Goal: Task Accomplishment & Management: Complete application form

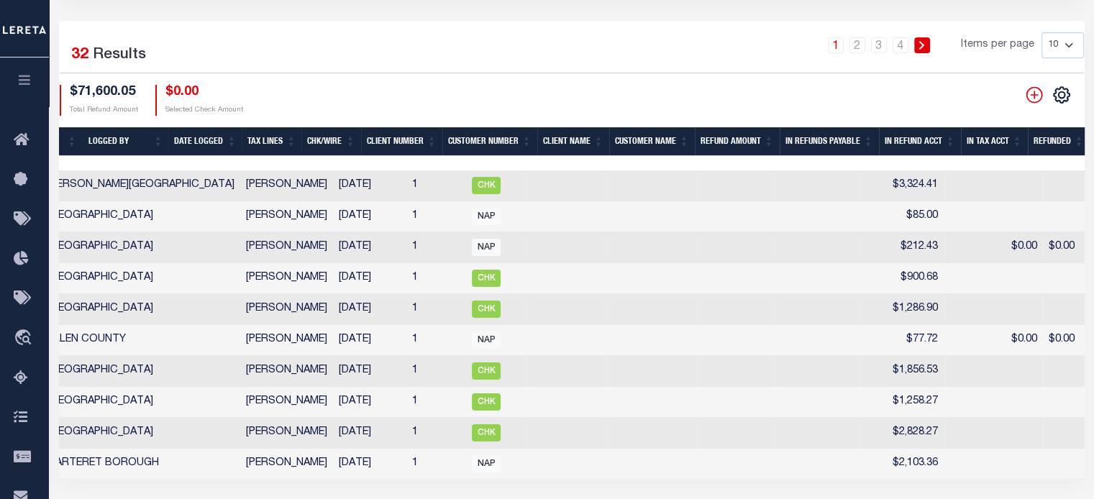
scroll to position [216, 0]
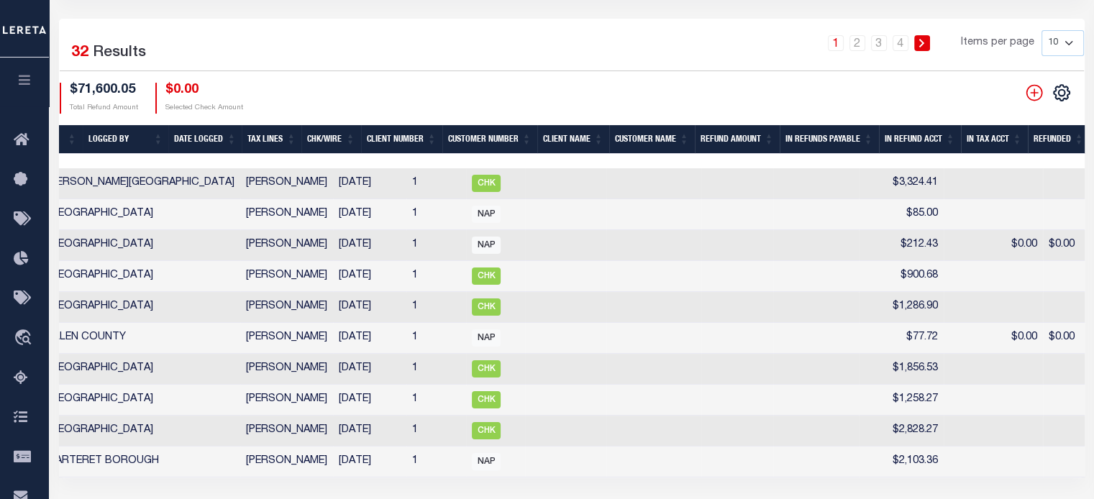
click at [203, 137] on th "Date Logged" at bounding box center [204, 139] width 73 height 29
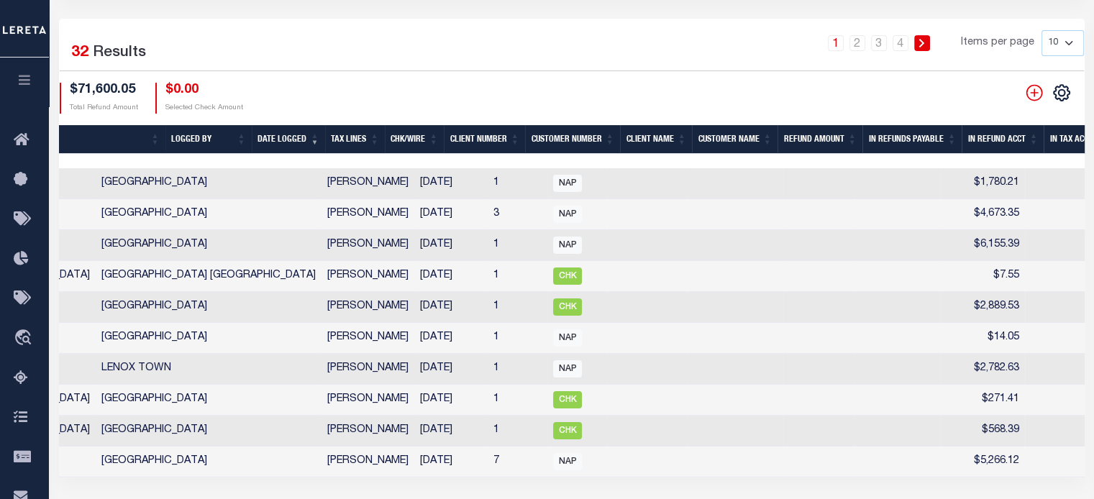
drag, startPoint x: 450, startPoint y: 171, endPoint x: 123, endPoint y: 240, distance: 333.8
click at [141, 171] on tr "ACTIONS View Refund Detail 7452 PP 88611 RENOVO MANAGEMENT COMPANY MA [GEOGRAPH…" at bounding box center [464, 183] width 1958 height 31
click at [477, 157] on div at bounding box center [382, 161] width 1795 height 14
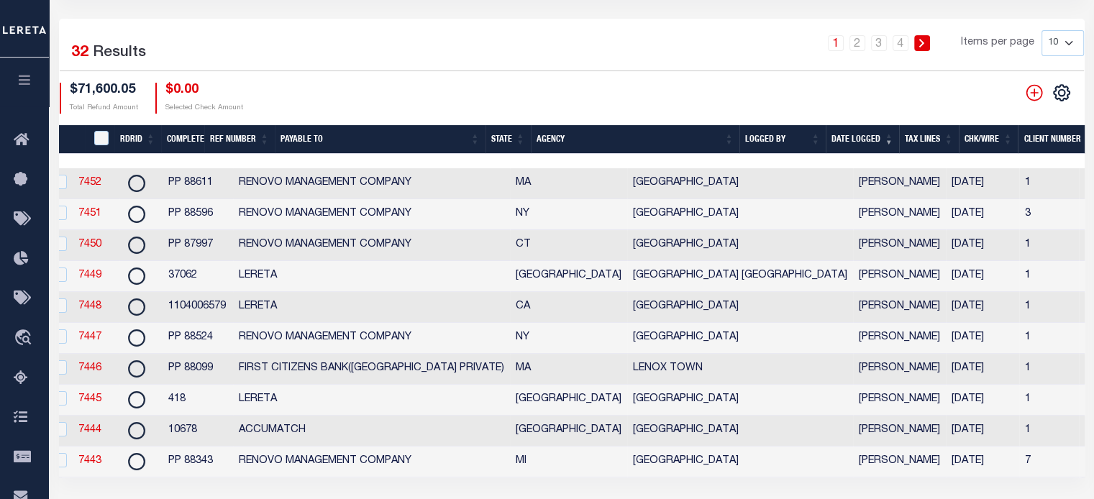
scroll to position [0, 0]
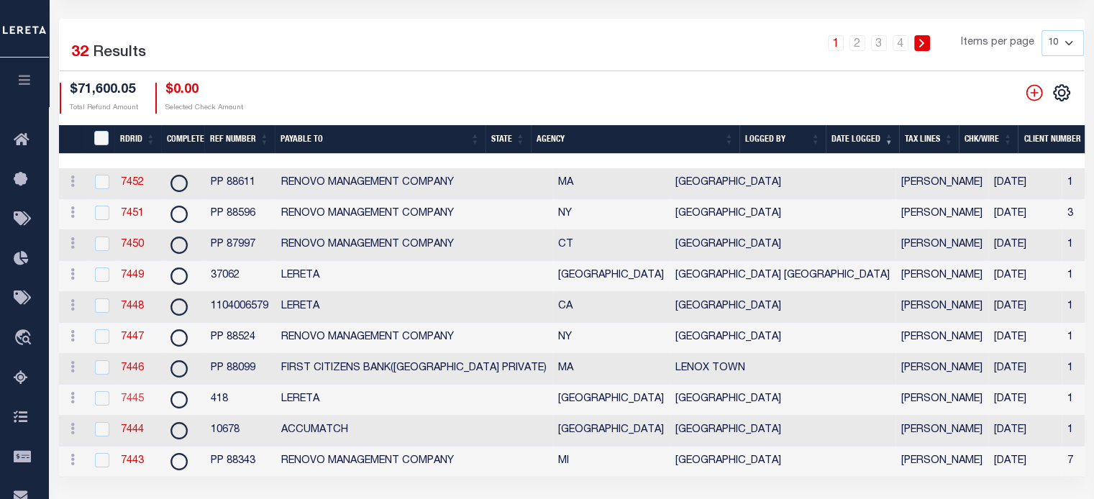
click at [139, 404] on link "7445" at bounding box center [132, 399] width 23 height 10
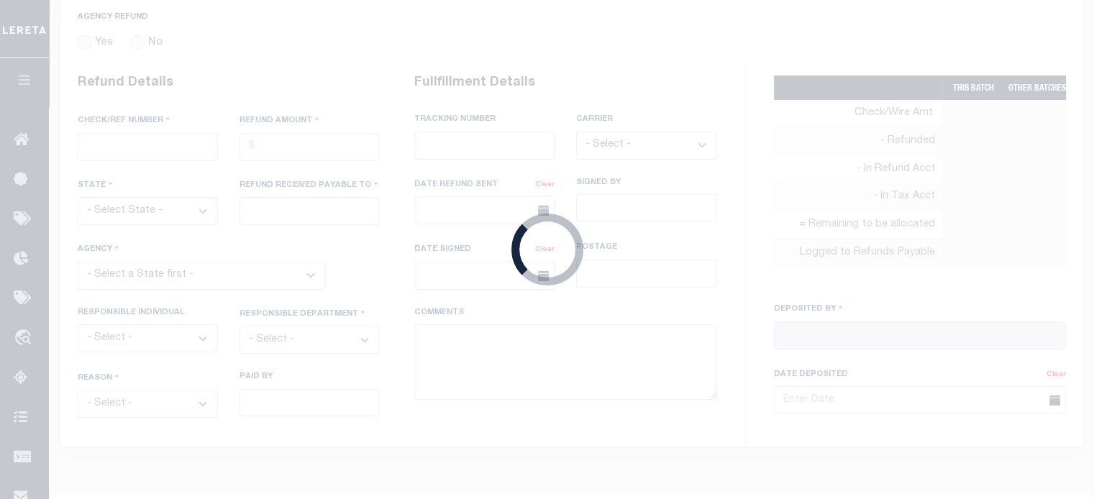
radio input "true"
type input "418"
type input "$271.41"
select select "[GEOGRAPHIC_DATA]"
type input "LERETA"
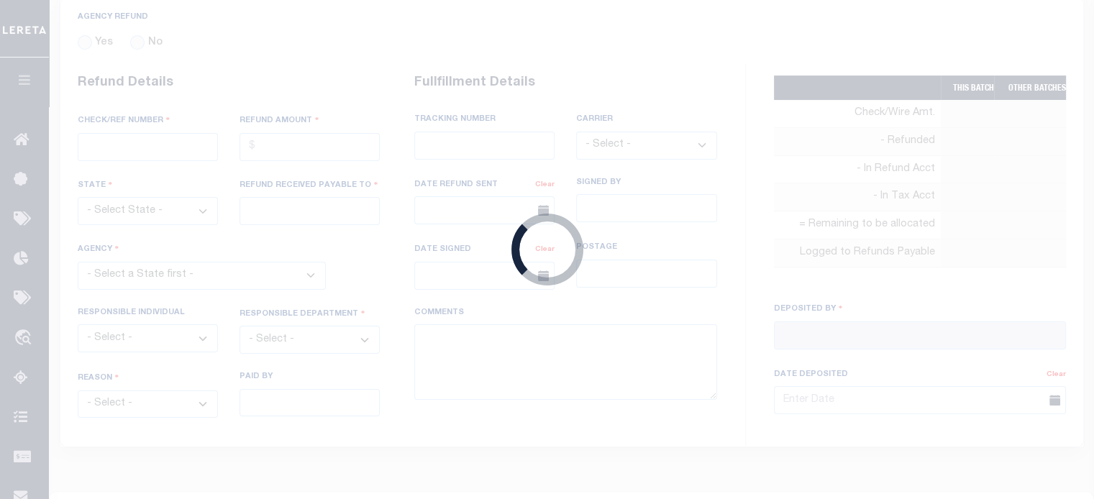
select select
select select "COL"
select select "OVP"
type textarea "DEPOSITING CK [DATE]"
type input "[PERSON_NAME]"
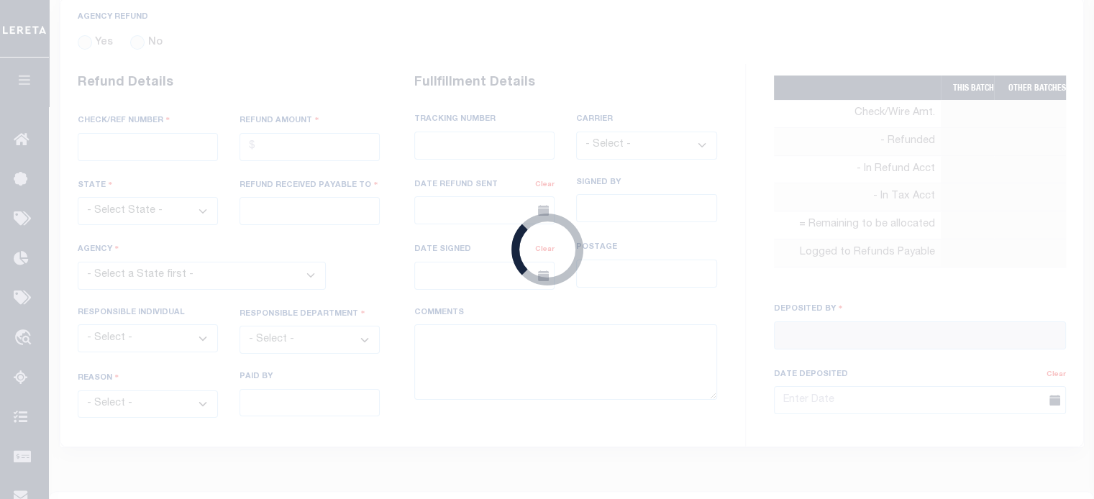
type input "[DATE]"
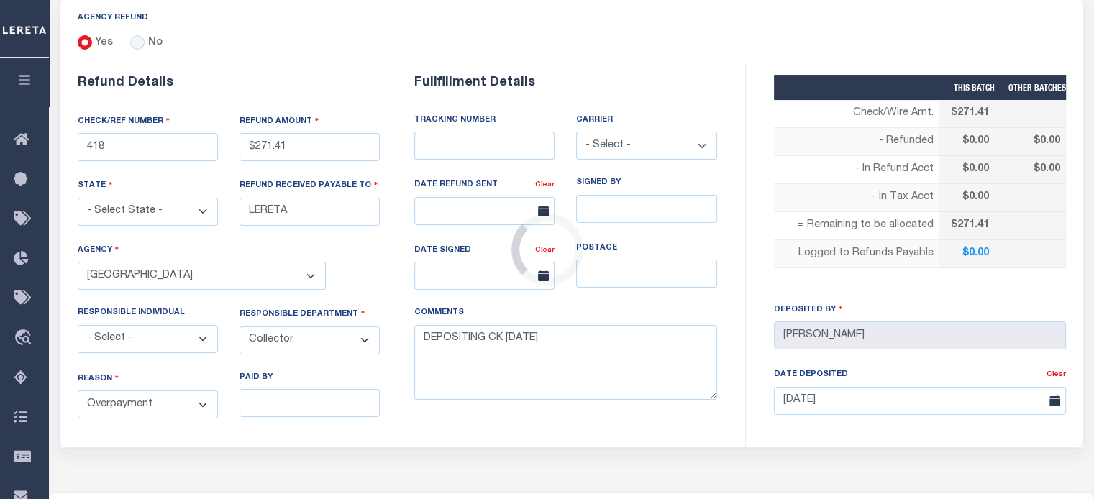
select select "4836100000"
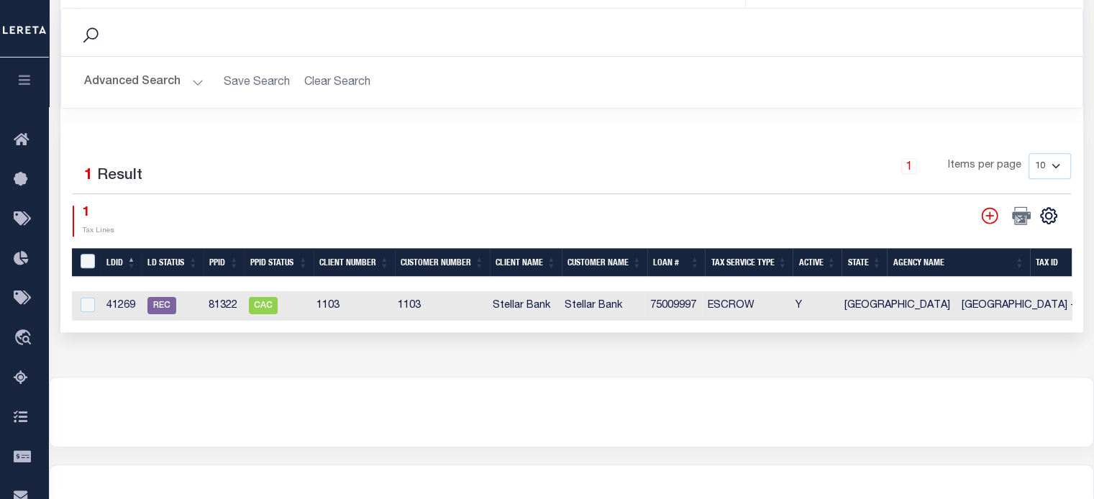
scroll to position [727, 0]
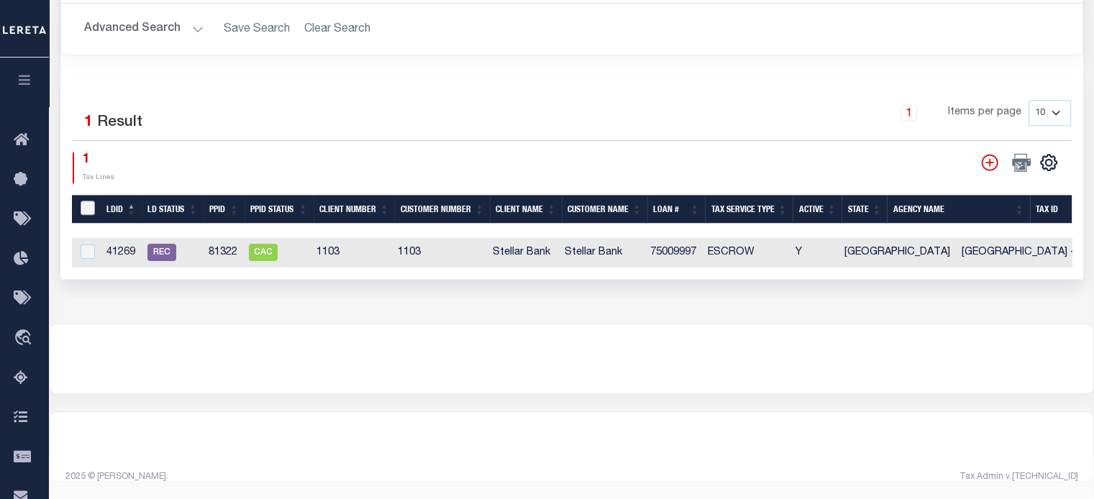
click at [88, 201] on input "LDBatchId" at bounding box center [88, 208] width 14 height 14
checkbox input "true"
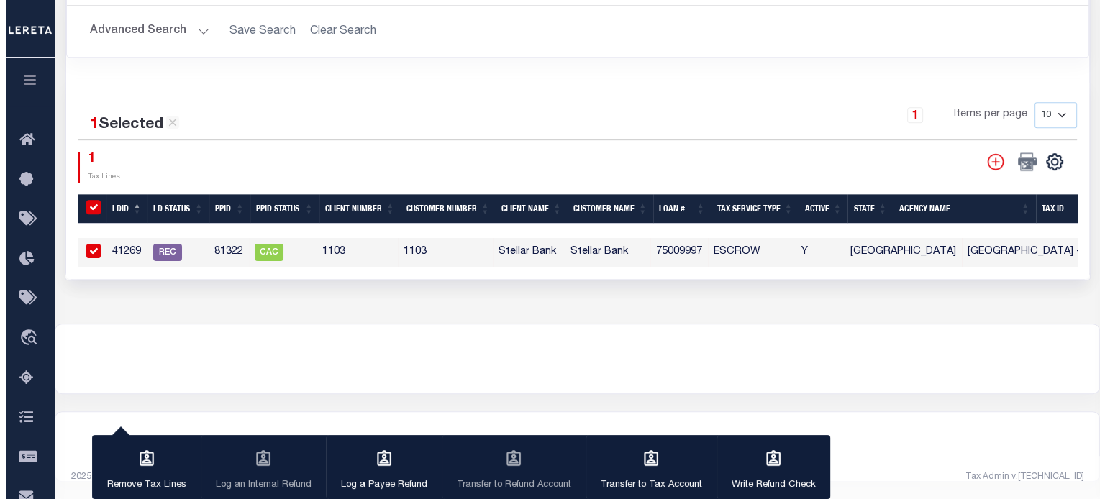
scroll to position [724, 0]
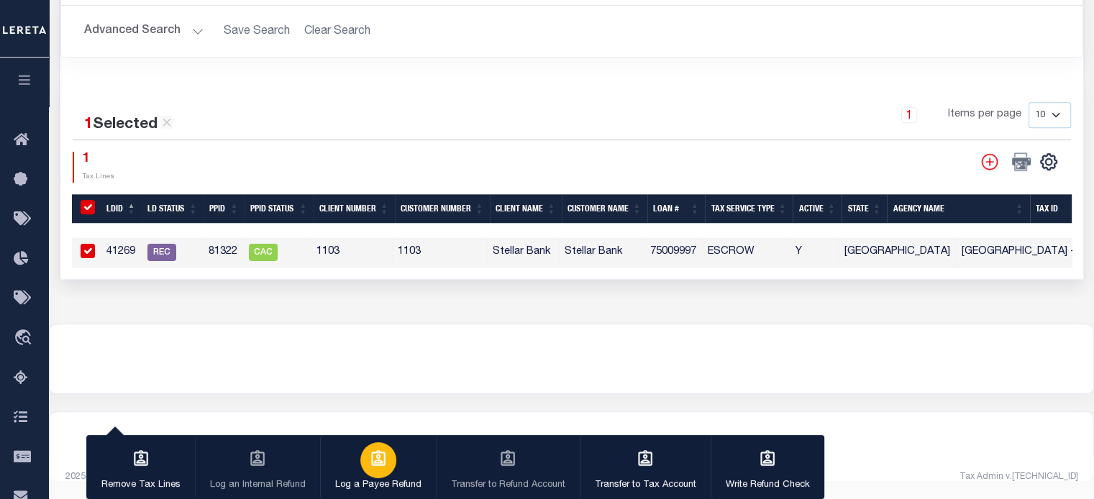
click at [376, 460] on icon "button" at bounding box center [378, 459] width 19 height 19
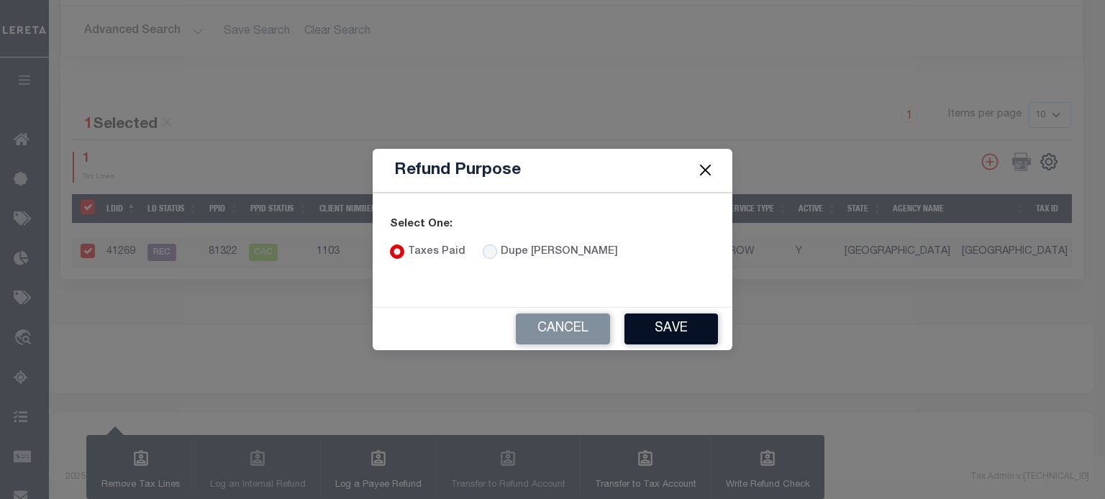
click at [650, 327] on button "Save" at bounding box center [671, 329] width 94 height 31
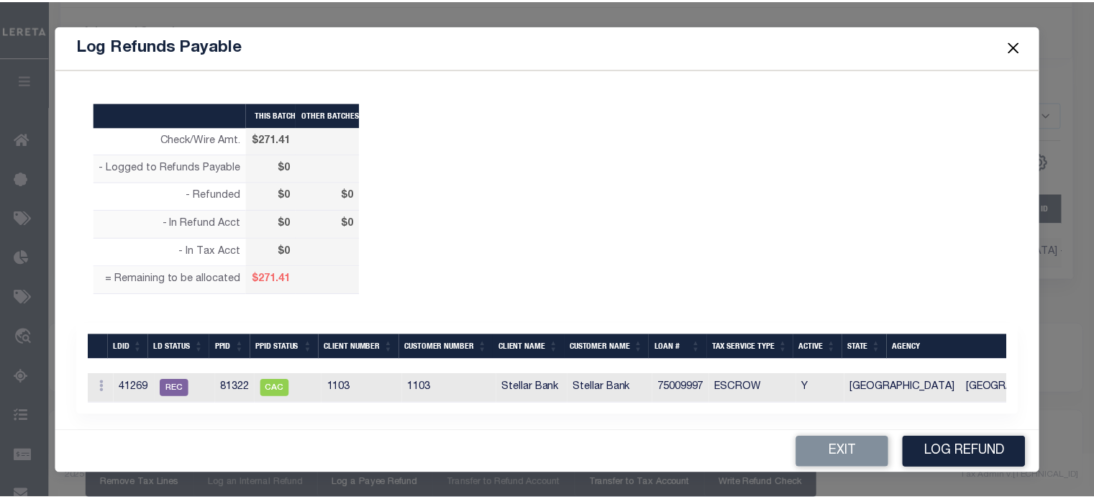
scroll to position [0, 0]
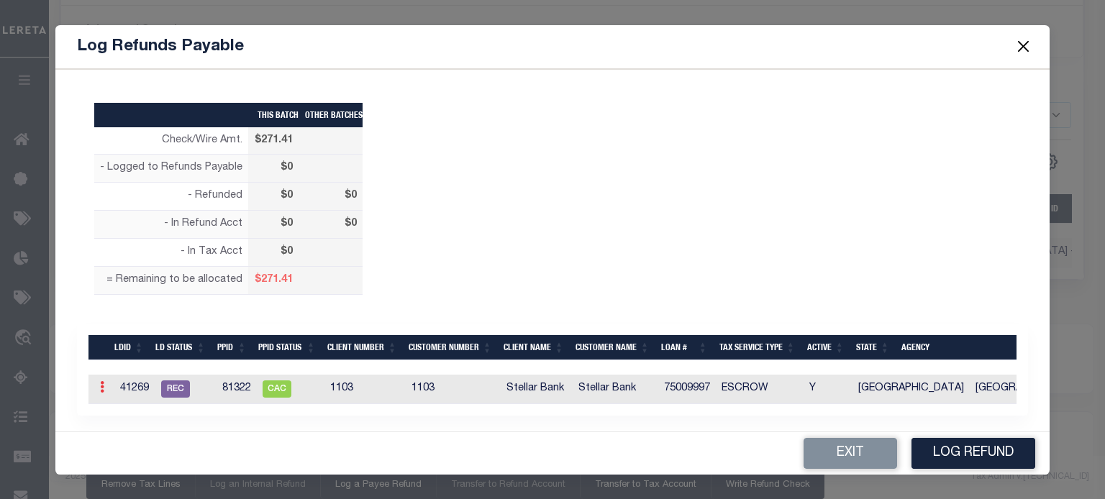
click at [101, 390] on icon at bounding box center [102, 387] width 4 height 12
click at [120, 425] on link "Edit" at bounding box center [127, 434] width 65 height 24
type input "$0.00"
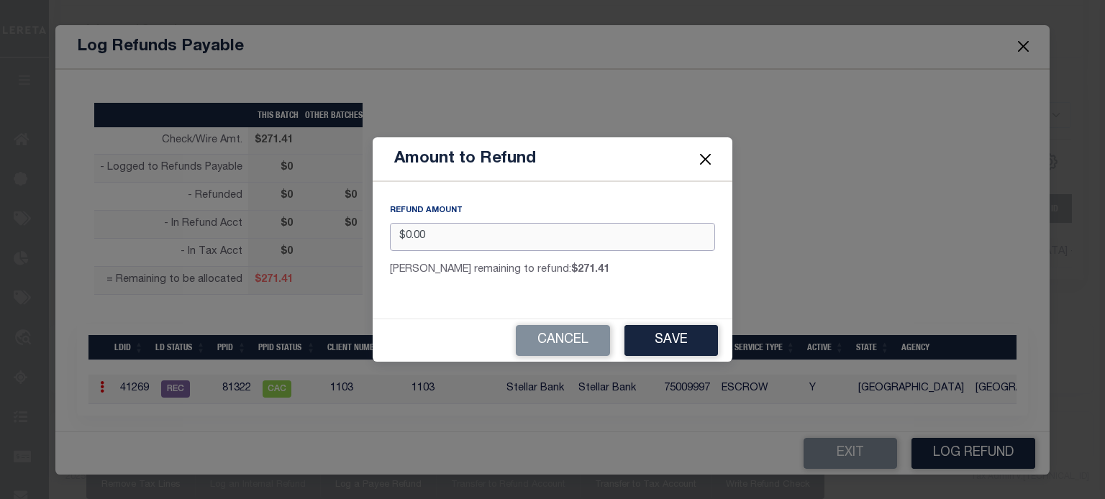
drag, startPoint x: 502, startPoint y: 234, endPoint x: -104, endPoint y: 234, distance: 606.5
type input "$271.41"
click at [655, 337] on button "Save" at bounding box center [671, 340] width 94 height 31
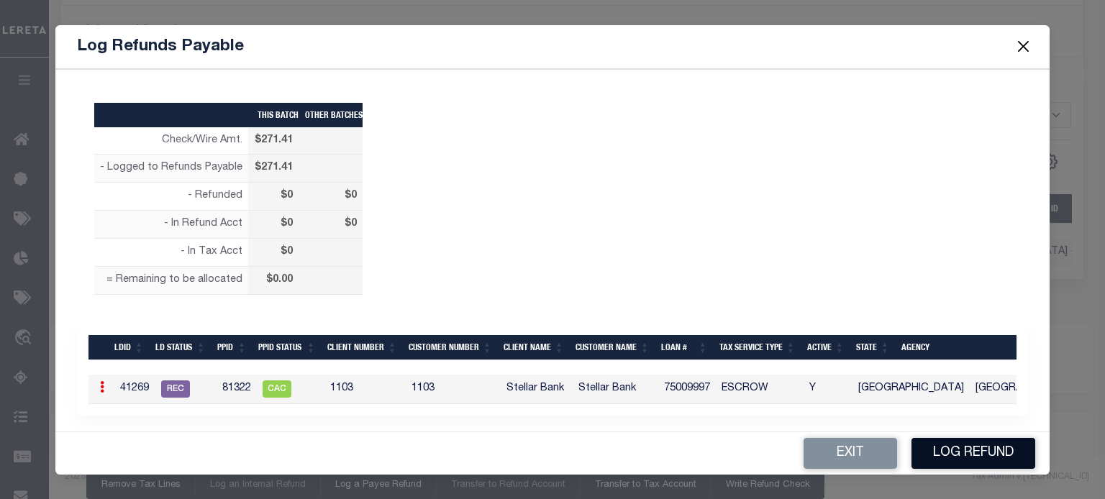
click at [821, 461] on button "Log Refund" at bounding box center [973, 453] width 124 height 31
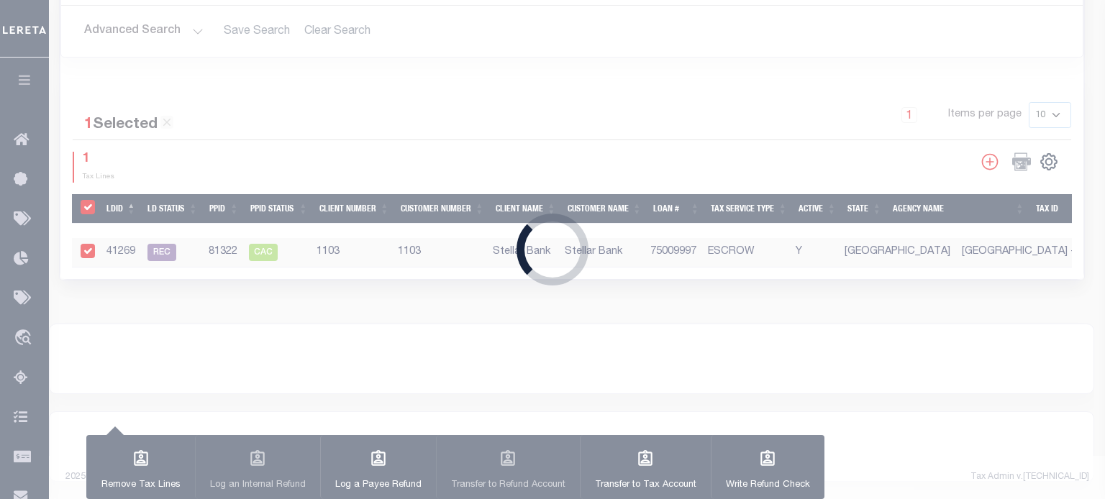
type input "$271.41"
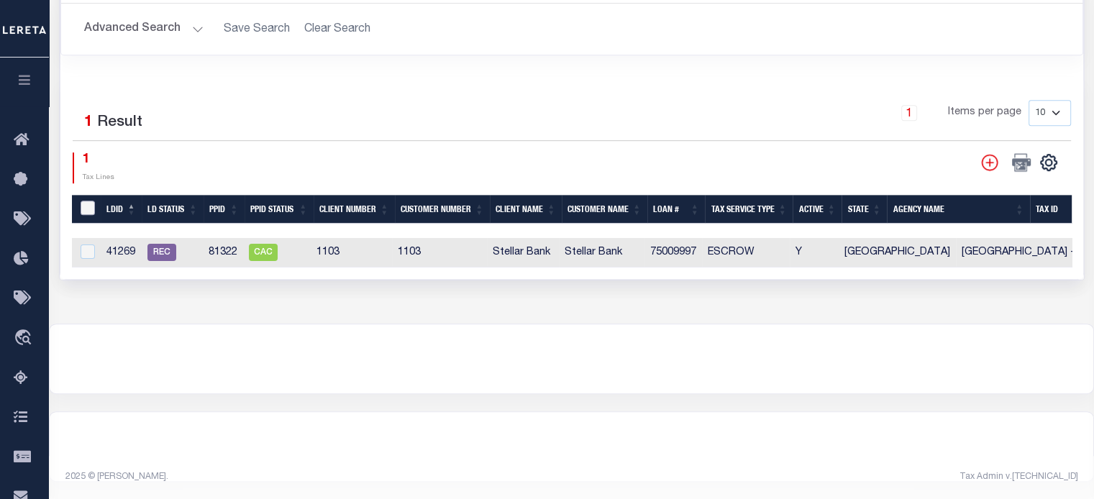
click at [84, 201] on input "LDBatchId" at bounding box center [88, 208] width 14 height 14
checkbox input "true"
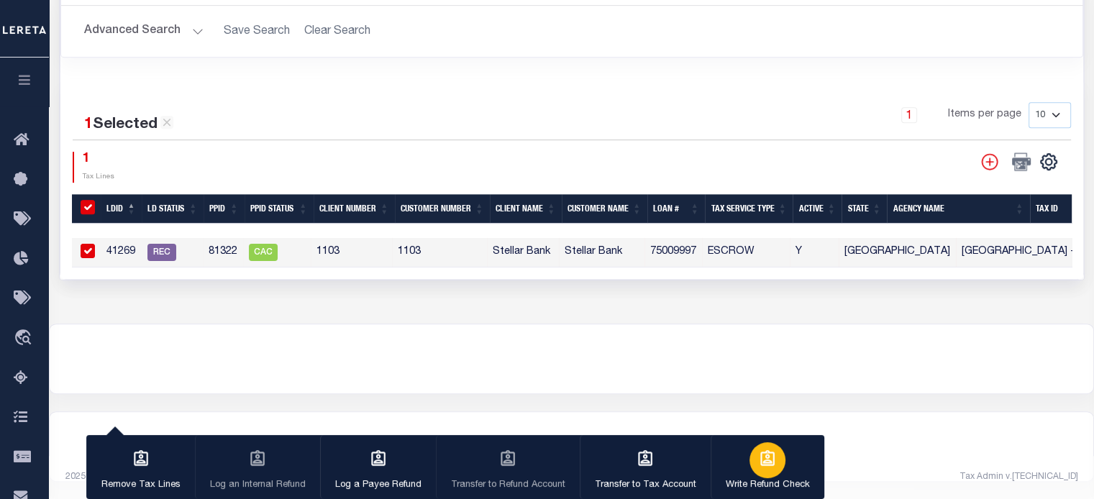
click at [762, 461] on icon "button" at bounding box center [767, 458] width 14 height 16
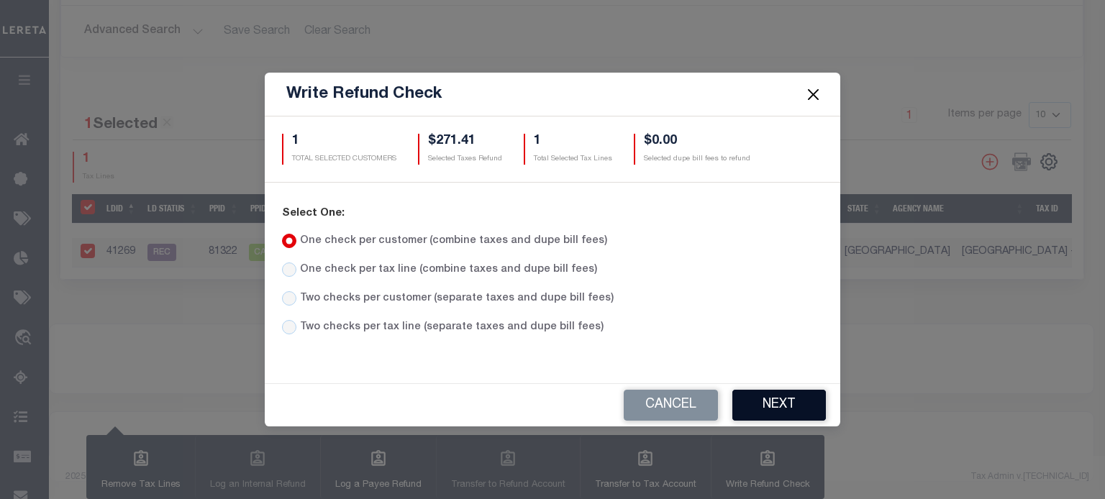
click at [765, 403] on button "Next" at bounding box center [779, 405] width 94 height 31
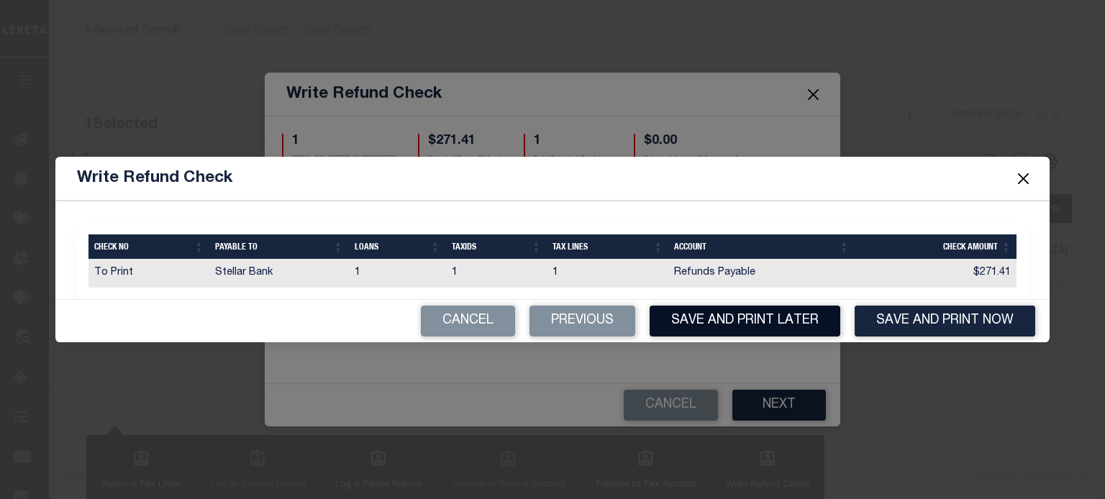
click at [757, 327] on button "Save and Print Later" at bounding box center [745, 321] width 191 height 31
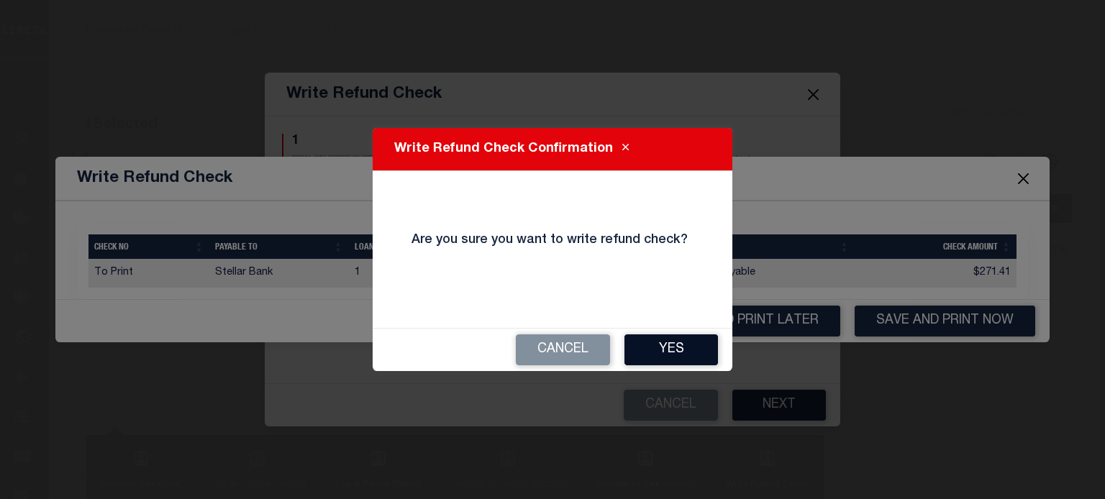
click at [679, 353] on button "Yes" at bounding box center [671, 350] width 94 height 31
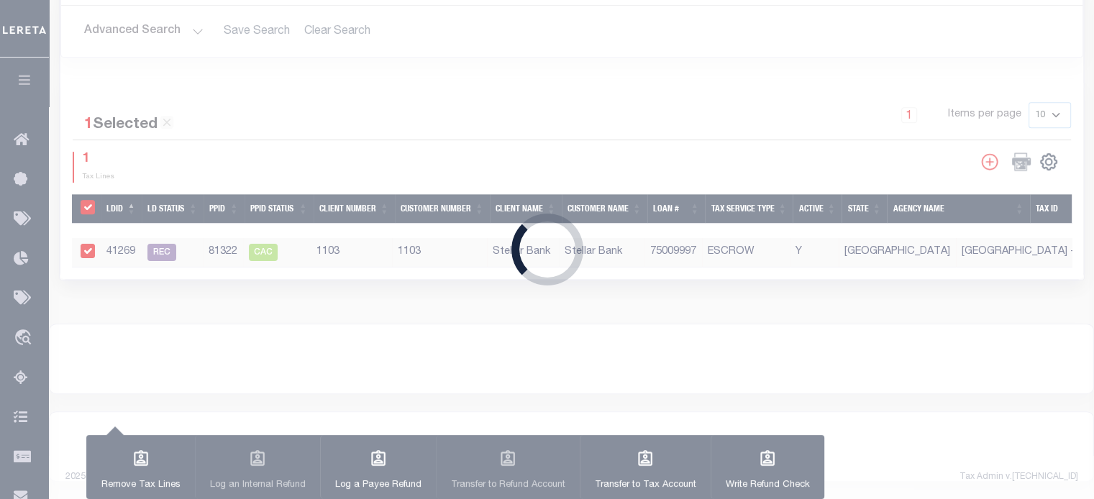
type input "$271.41"
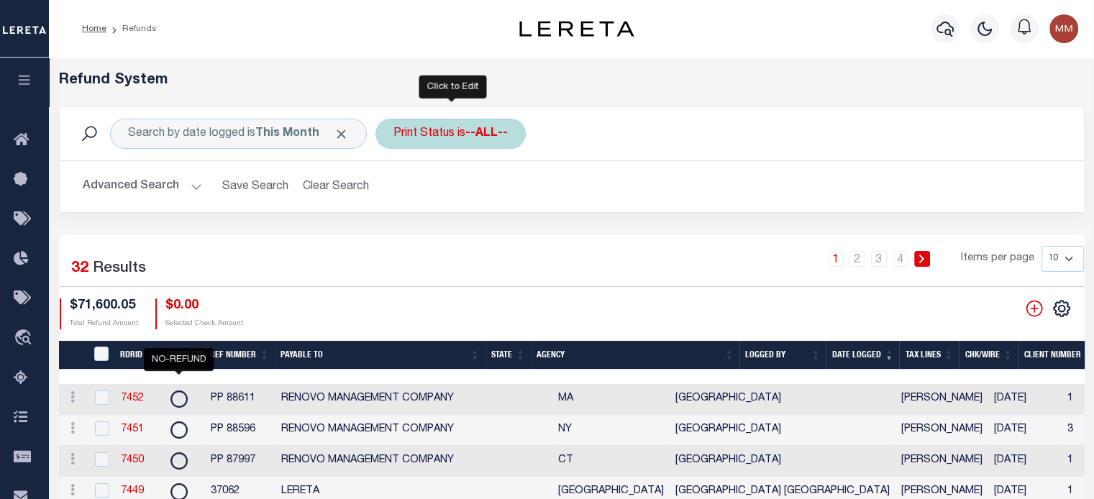
click at [429, 122] on div "Print Status is --ALL--" at bounding box center [451, 134] width 150 height 30
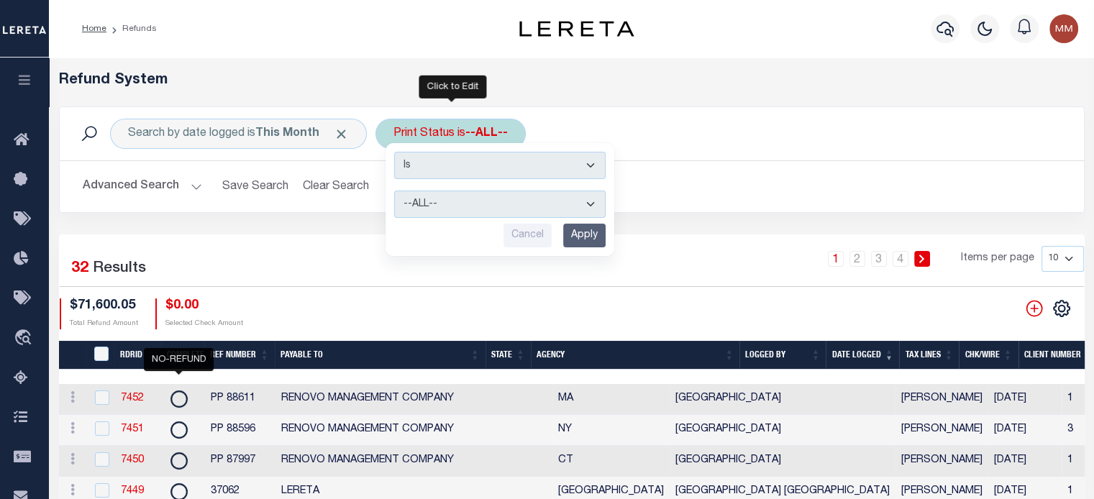
click at [443, 201] on select "--ALL-- Ready to Write Ready to Print Printed" at bounding box center [500, 204] width 212 height 27
select select "Ready to Print"
click at [394, 191] on select "--ALL-- Ready to Write Ready to Print Printed" at bounding box center [500, 204] width 212 height 27
click at [566, 229] on input "Apply" at bounding box center [584, 236] width 42 height 24
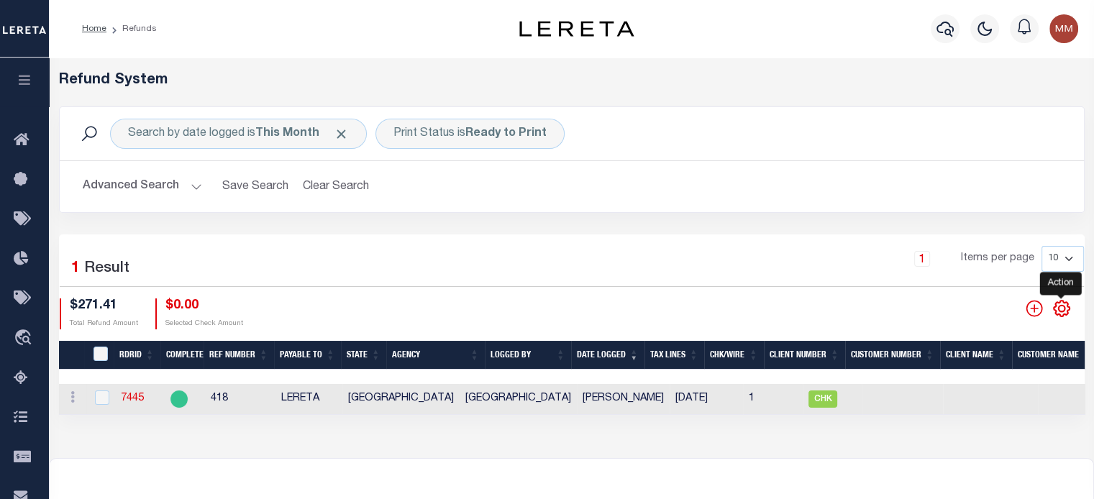
click at [821, 309] on icon "" at bounding box center [1061, 308] width 19 height 19
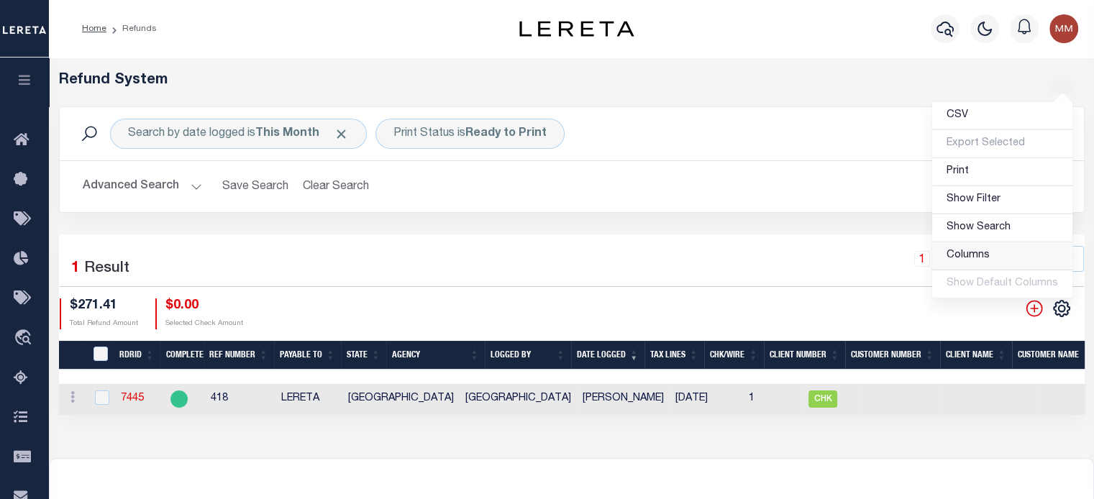
click at [821, 253] on link "Columns" at bounding box center [1002, 256] width 140 height 28
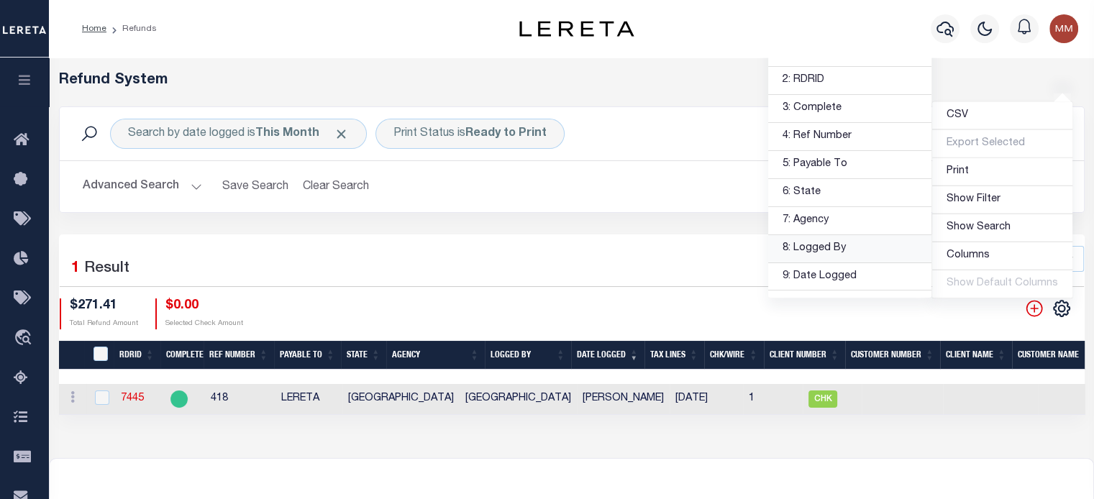
scroll to position [72, 0]
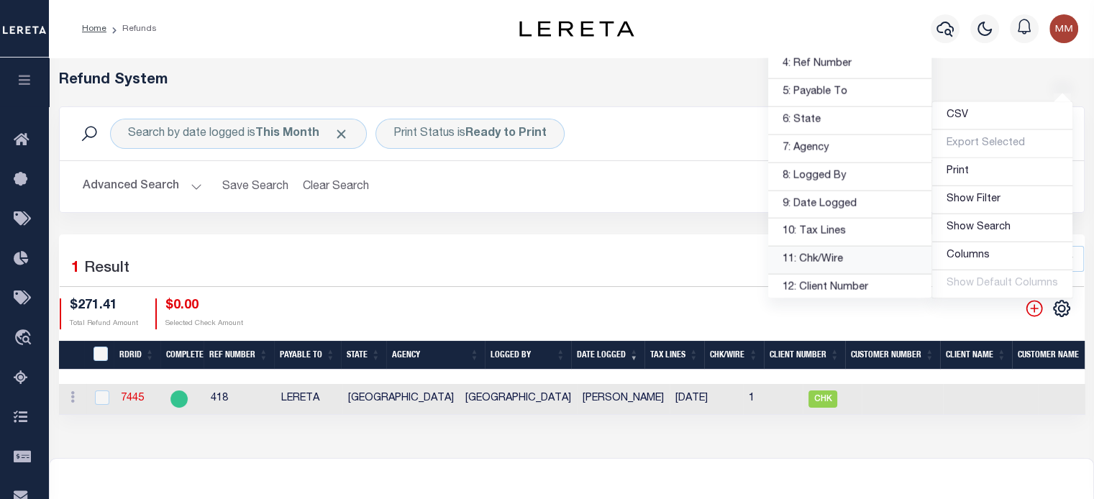
click at [820, 258] on link "11: Chk/Wire" at bounding box center [849, 261] width 163 height 28
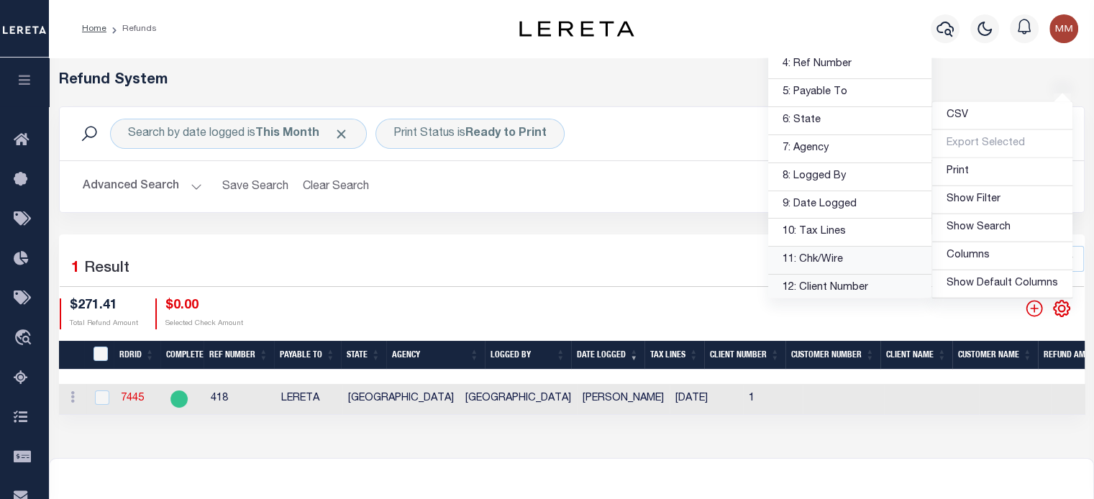
click at [817, 288] on link "12: Client Number" at bounding box center [849, 289] width 163 height 28
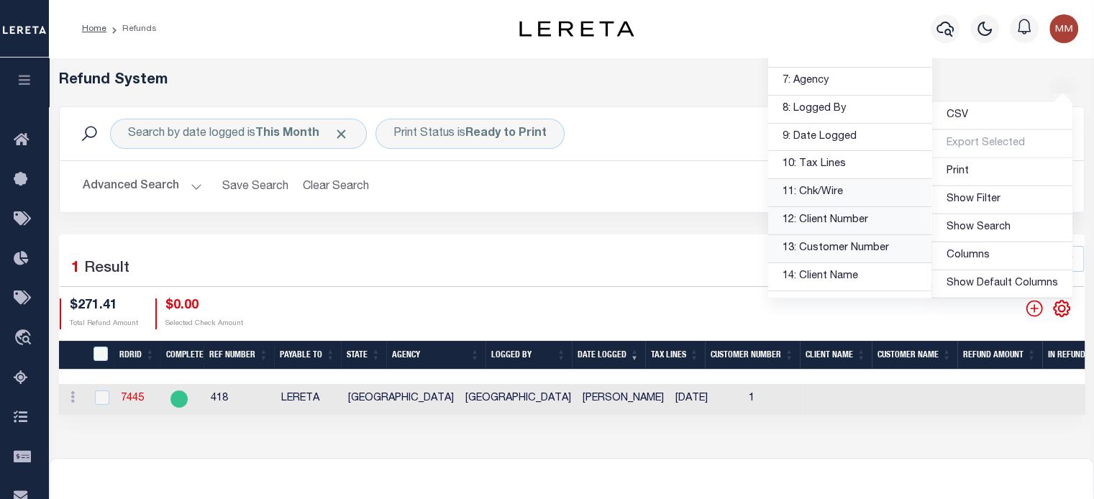
scroll to position [216, 0]
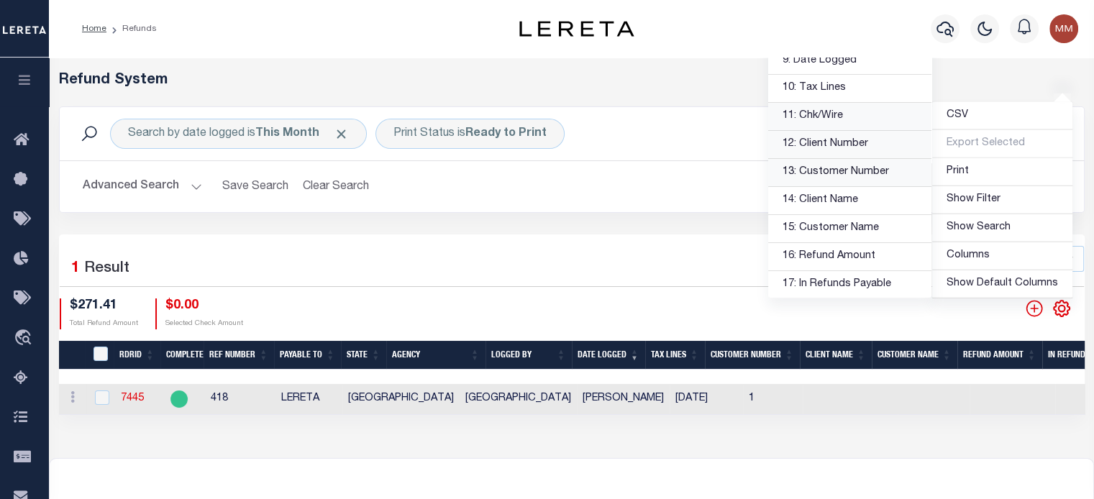
click at [817, 169] on link "13: Customer Number" at bounding box center [849, 173] width 163 height 28
click at [814, 200] on link "14: Client Name" at bounding box center [849, 201] width 163 height 28
click at [811, 224] on link "15: Customer Name" at bounding box center [849, 228] width 163 height 28
click at [821, 254] on link "16: Refund Amount" at bounding box center [849, 256] width 163 height 28
click at [821, 281] on link "17: In Refunds Payable" at bounding box center [849, 284] width 163 height 28
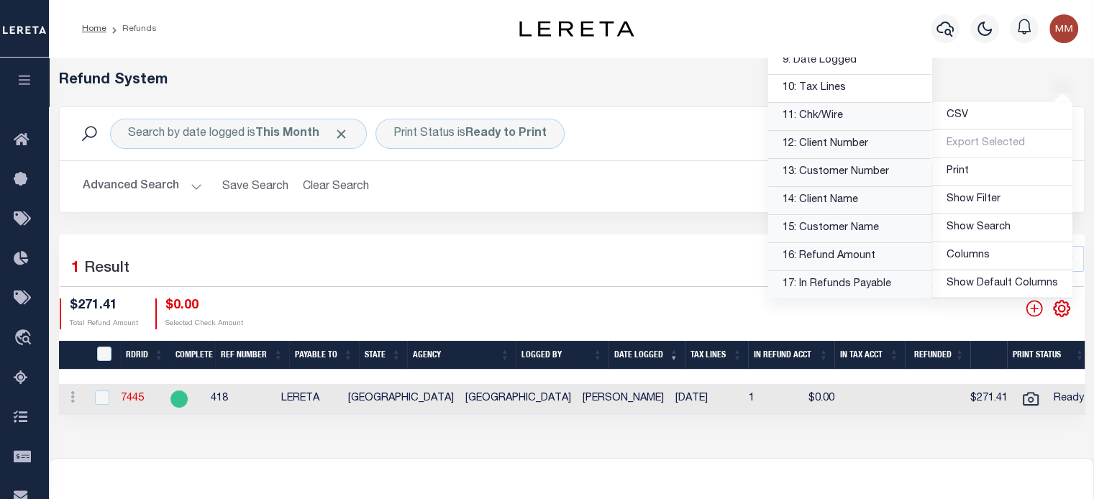
click at [270, 238] on div "Selected 1 Result 1 Items per page 10 25 50 100 $271.41 $0.00" at bounding box center [572, 325] width 1026 height 181
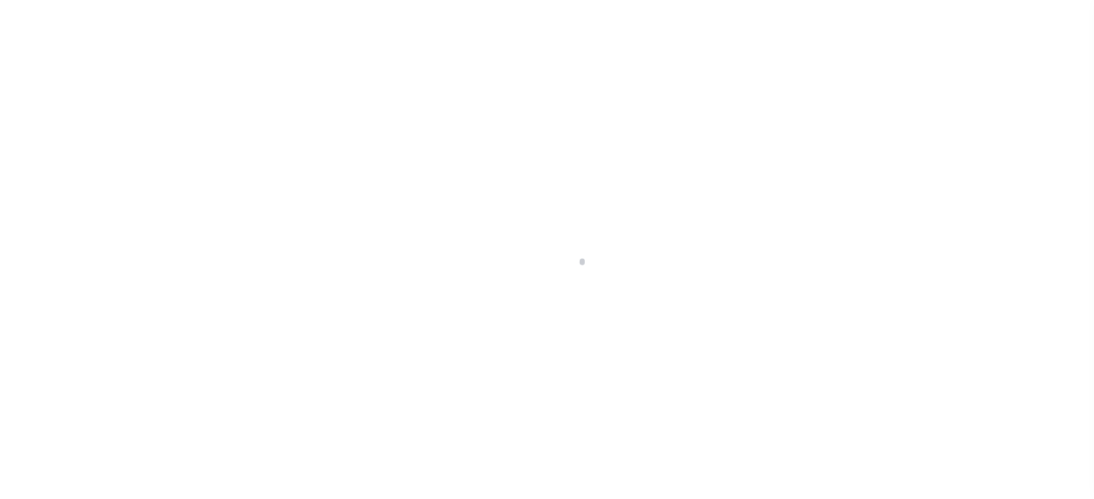
scroll to position [65, 0]
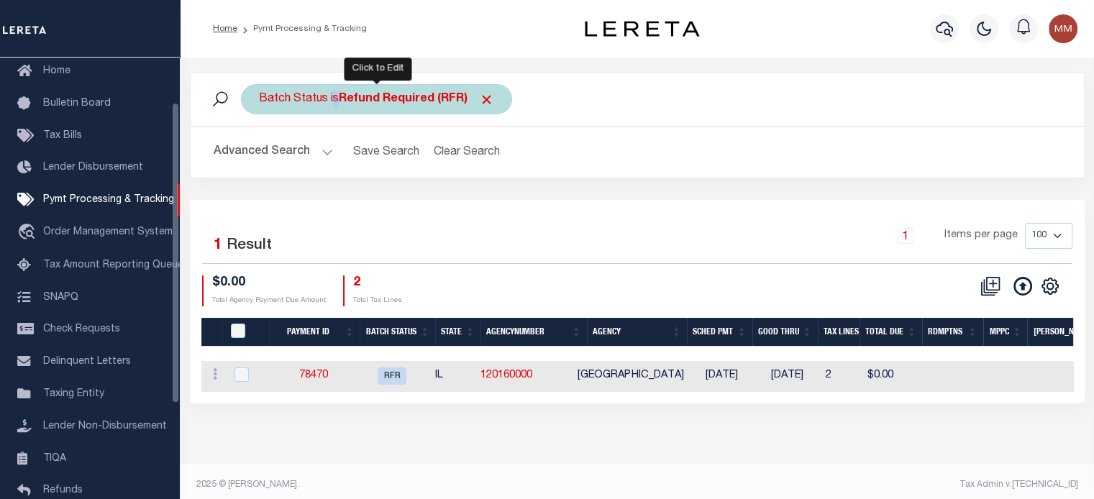
click at [329, 107] on div "Batch Status is Refund Required (RFR)" at bounding box center [376, 99] width 271 height 30
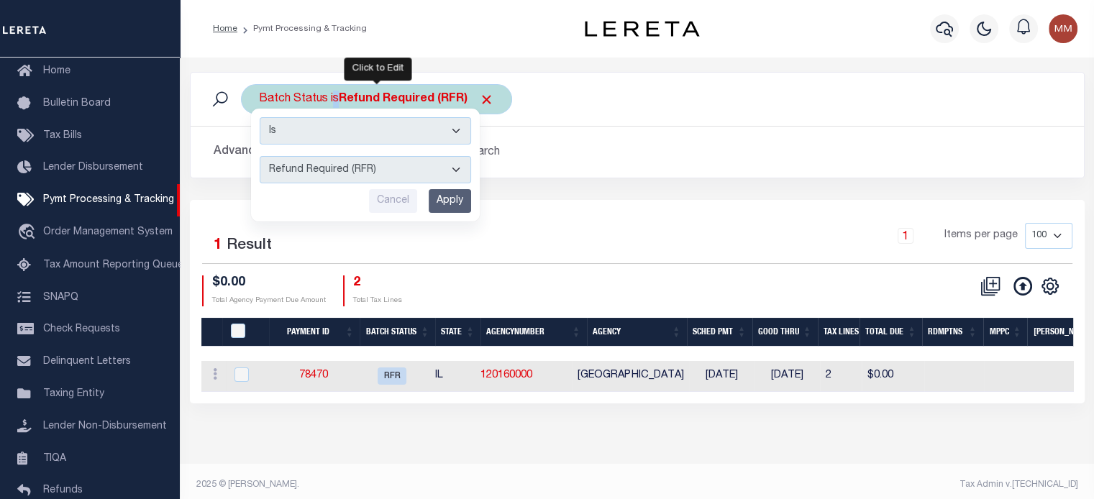
click at [322, 174] on select "Awaiting Funds (AWF) Cleared and Complete (CAC) New Check Needed (NCN) Payment …" at bounding box center [366, 169] width 212 height 27
select select "RFL"
click at [260, 156] on select "Awaiting Funds (AWF) Cleared and Complete (CAC) New Check Needed (NCN) Payment …" at bounding box center [366, 169] width 212 height 27
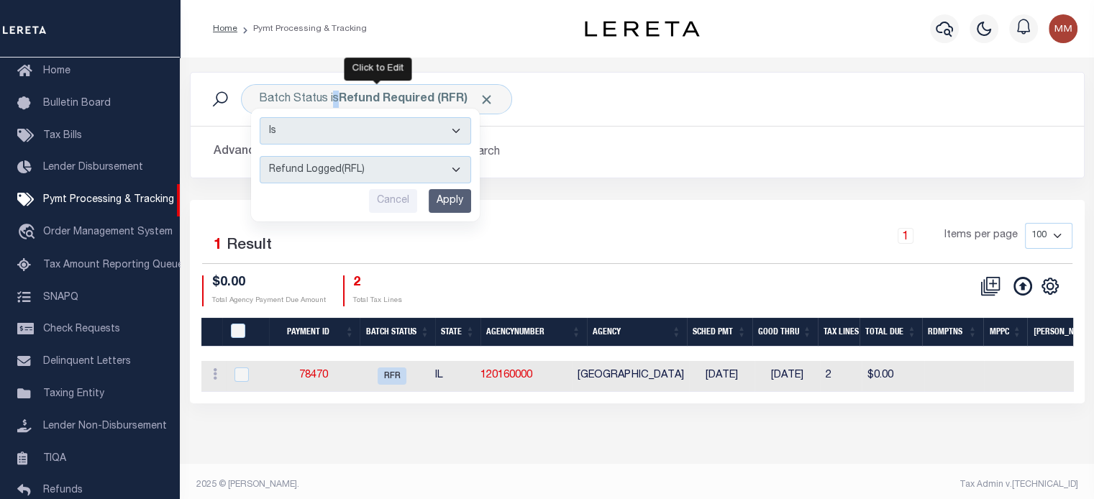
click at [456, 206] on input "Apply" at bounding box center [450, 201] width 42 height 24
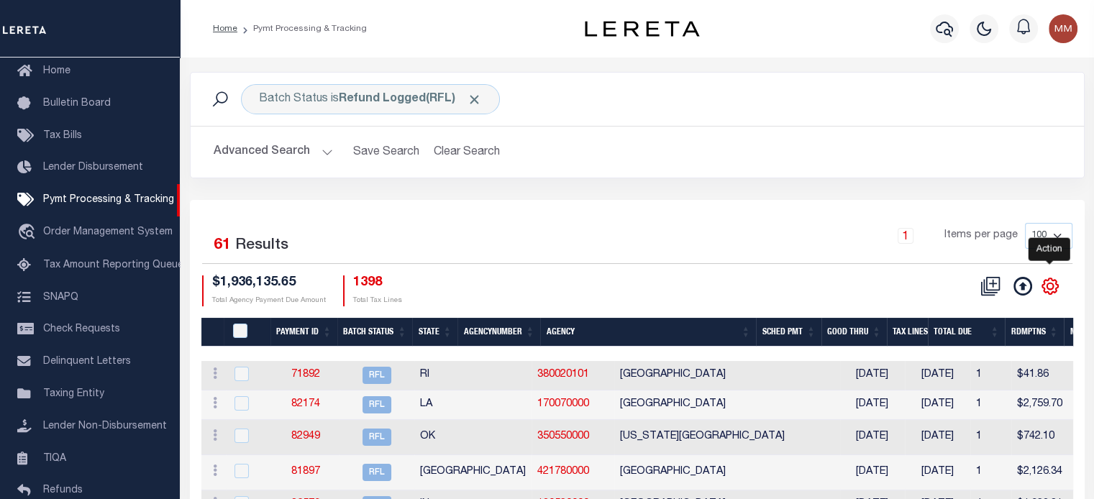
click at [1051, 288] on icon "" at bounding box center [1050, 286] width 6 height 6
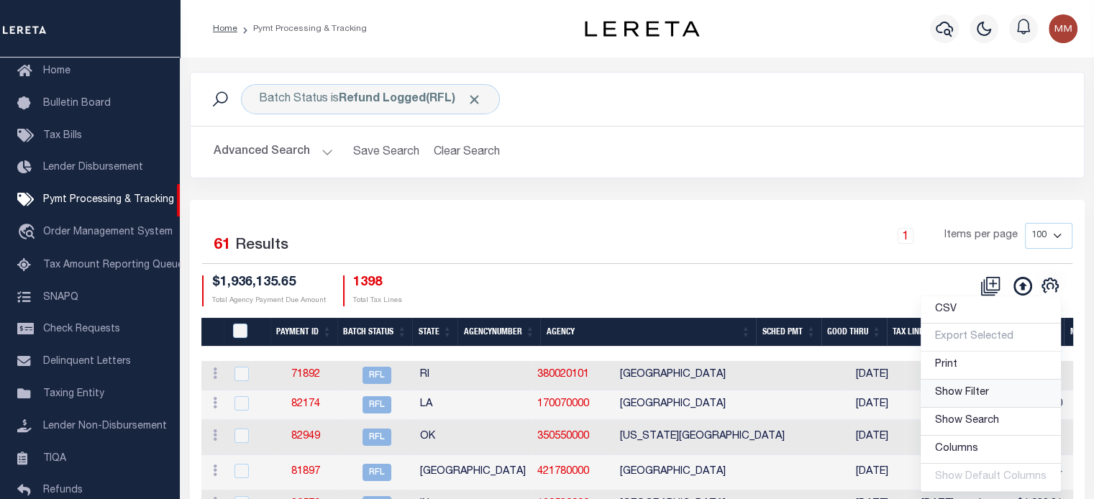
click at [958, 392] on span "Show Filter" at bounding box center [962, 393] width 54 height 10
select select
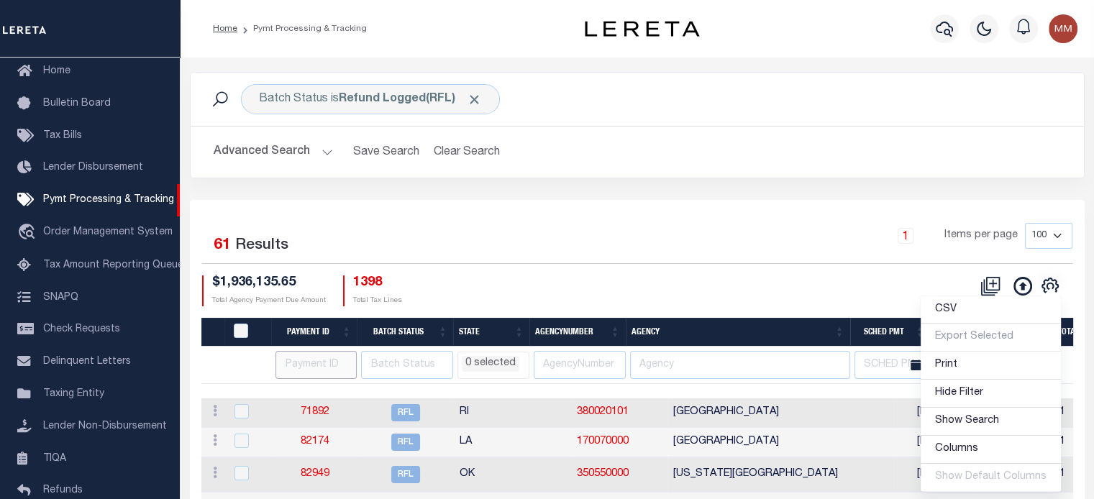
click at [322, 369] on input "number" at bounding box center [316, 365] width 81 height 28
type input "88343"
select select
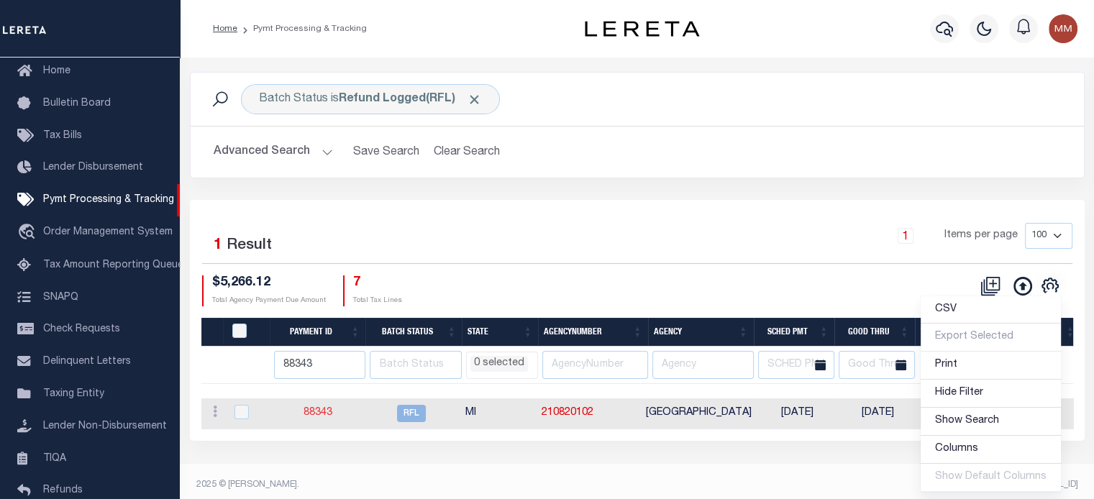
click at [317, 417] on link "88343" at bounding box center [318, 413] width 29 height 10
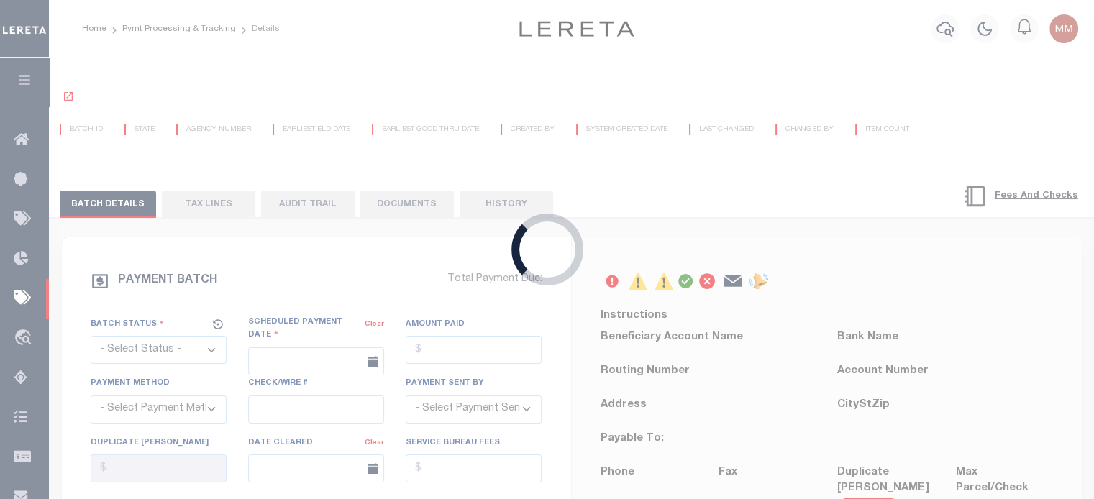
select select "RFL"
type input "08/13/2025"
type input "$5,266.12"
select select
type input "N"
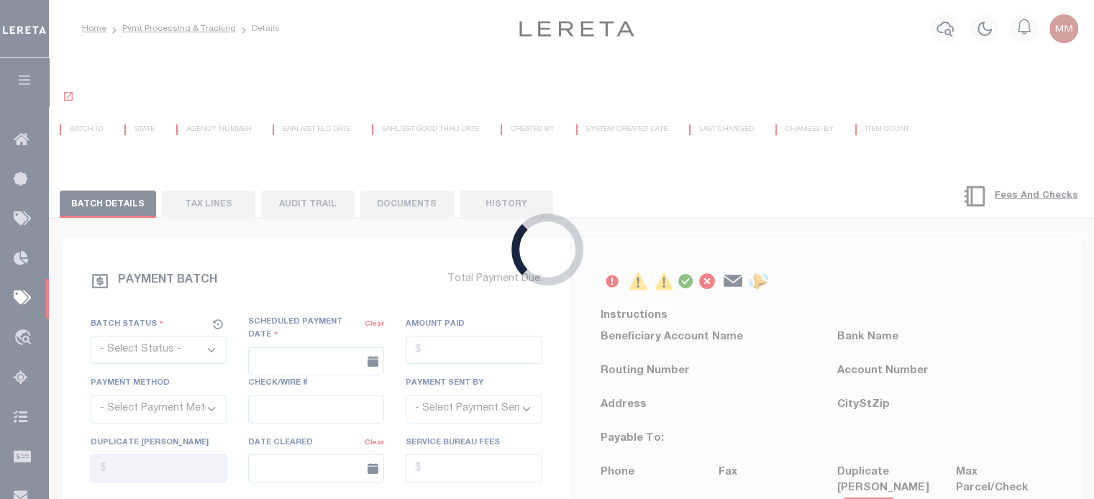
select select "37"
radio input "true"
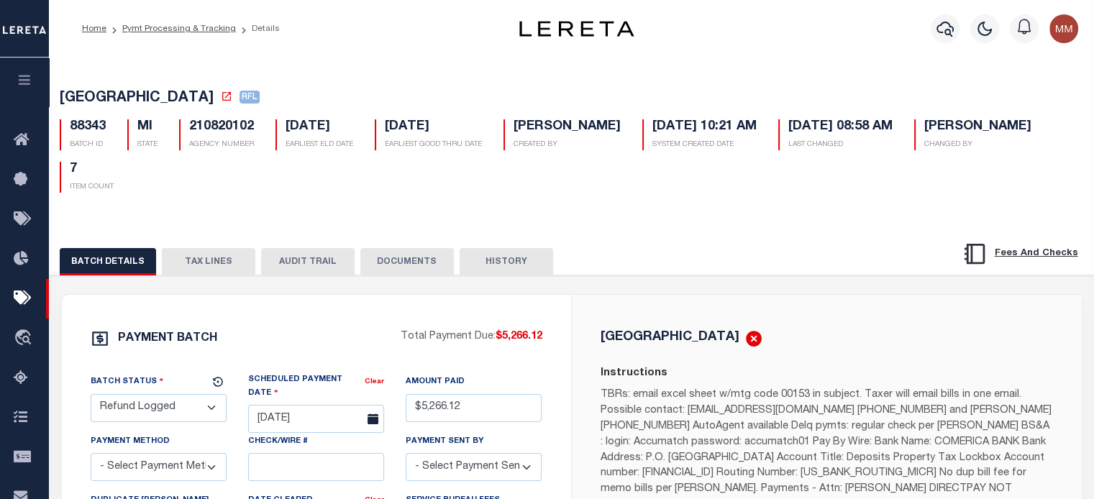
click at [414, 265] on button "DOCUMENTS" at bounding box center [407, 261] width 94 height 27
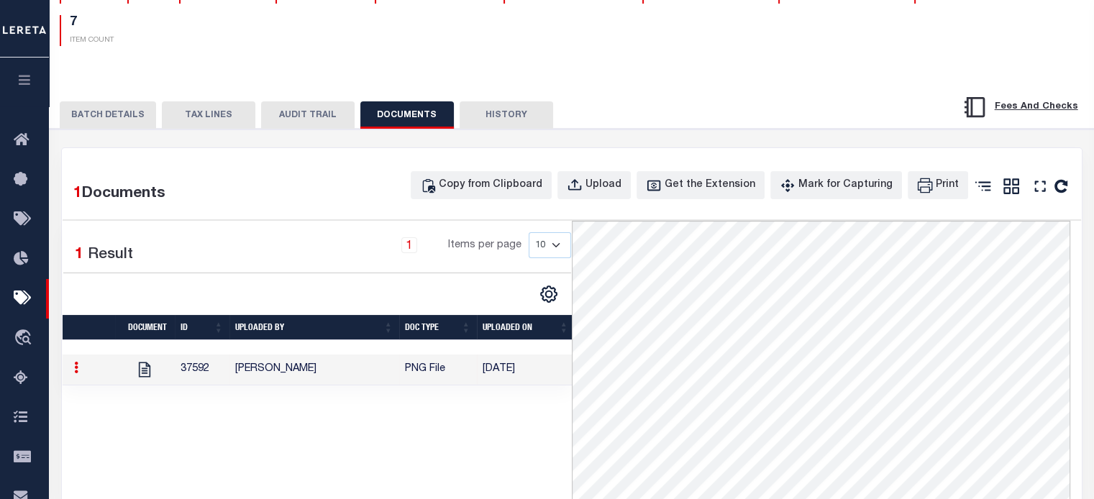
scroll to position [144, 0]
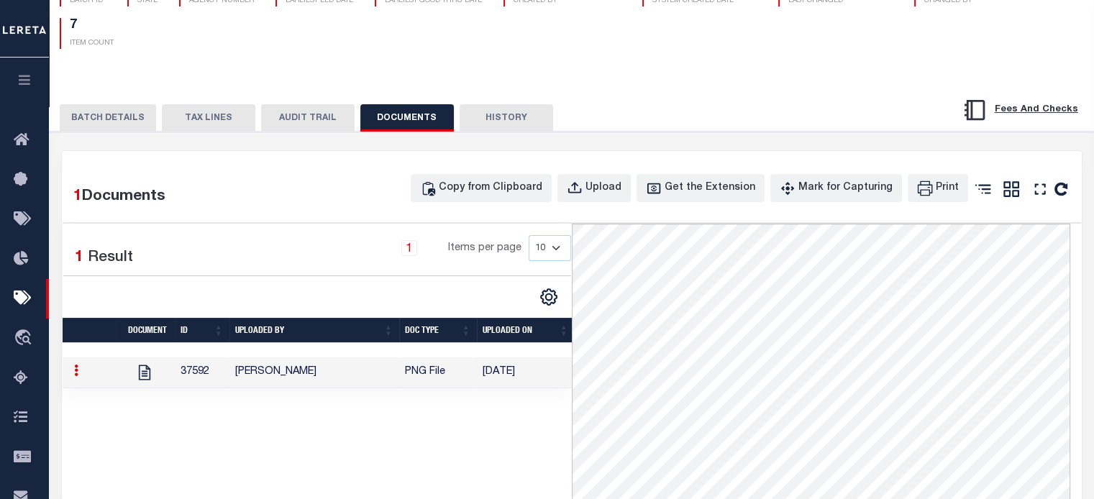
click at [315, 117] on button "AUDIT TRAIL" at bounding box center [308, 117] width 94 height 27
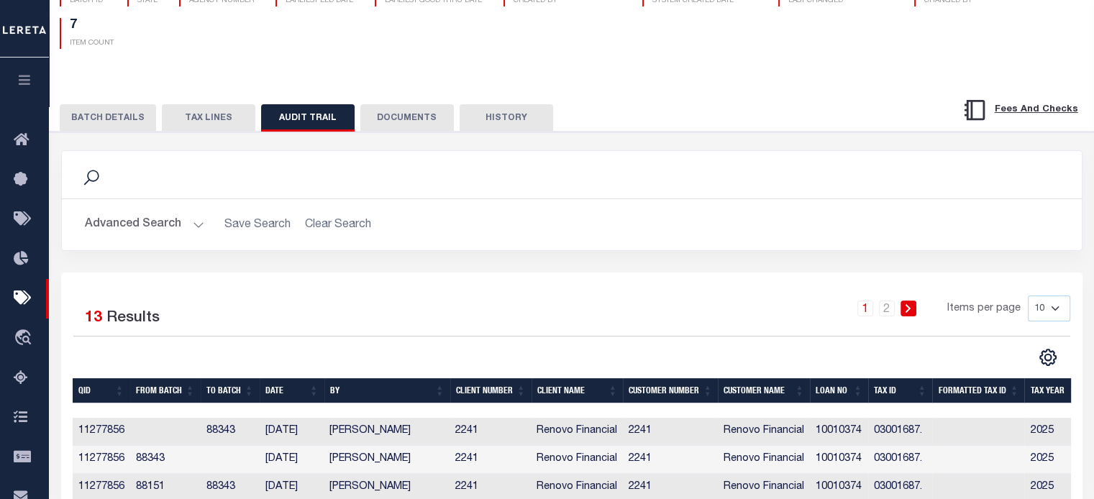
click at [244, 120] on button "TAX LINES" at bounding box center [209, 117] width 94 height 27
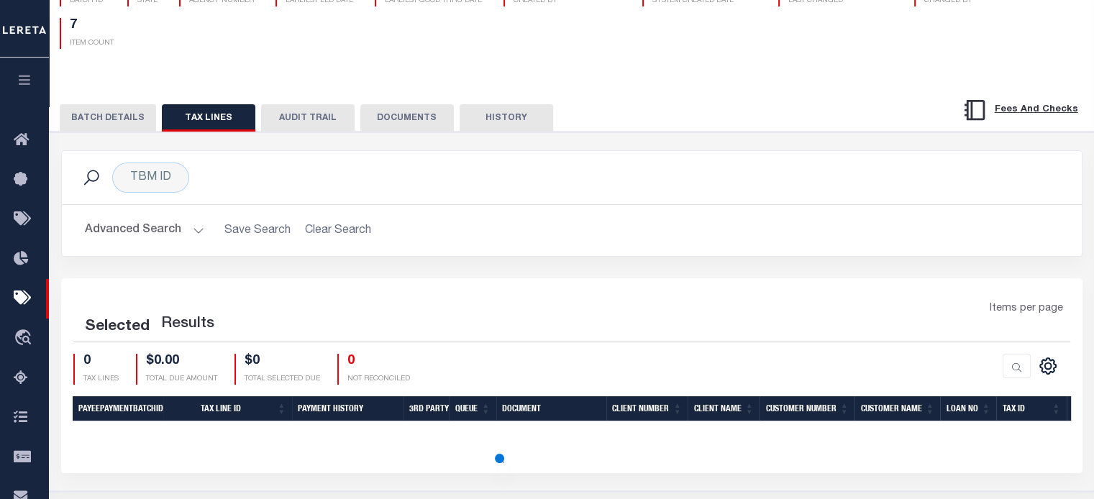
click at [223, 123] on button "TAX LINES" at bounding box center [209, 117] width 94 height 27
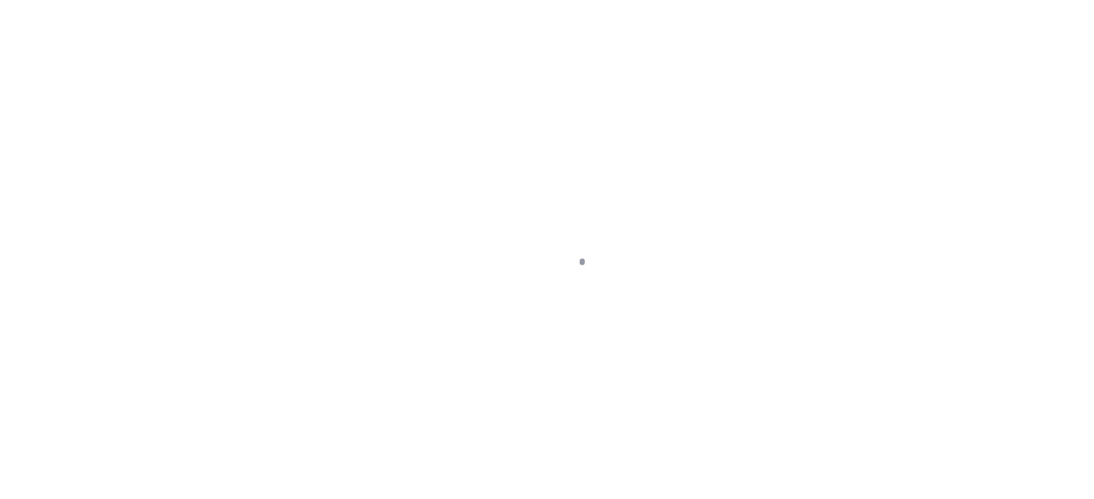
scroll to position [204, 0]
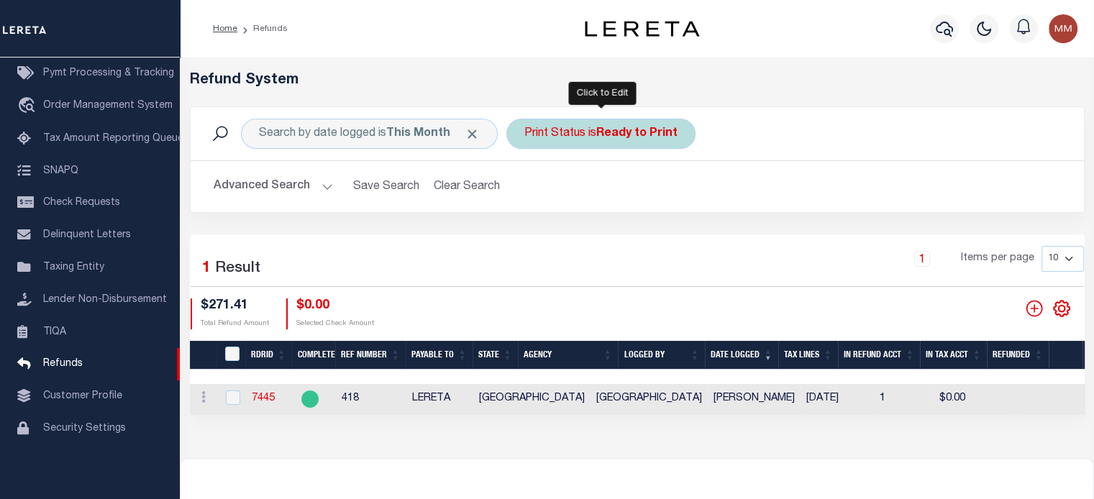
click at [591, 139] on div "Print Status is Ready to Print" at bounding box center [600, 134] width 189 height 30
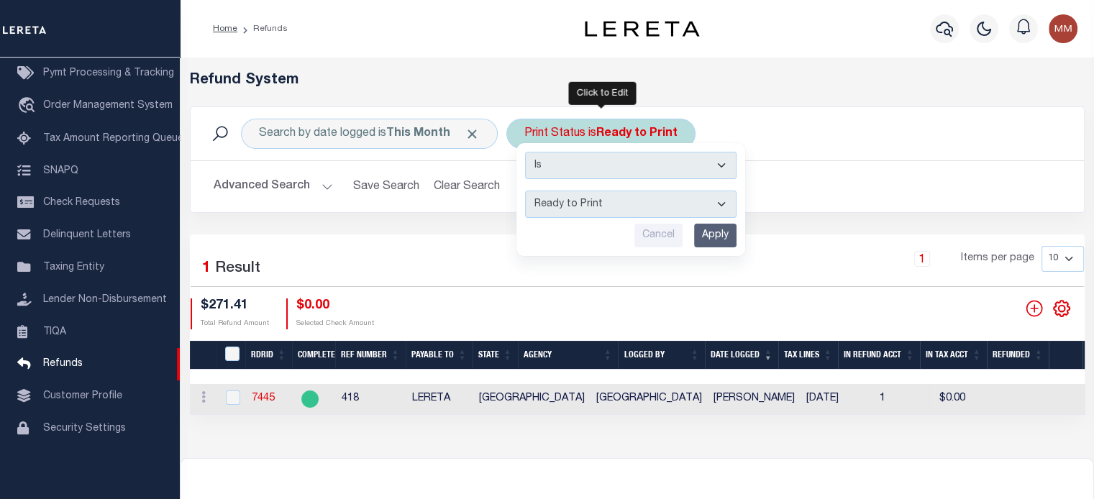
click at [576, 207] on select "--ALL-- Ready to Write Ready to Print Printed" at bounding box center [631, 204] width 212 height 27
select select "All"
click at [525, 191] on select "--ALL-- Ready to Write Ready to Print Printed" at bounding box center [631, 204] width 212 height 27
click at [713, 234] on input "Apply" at bounding box center [715, 236] width 42 height 24
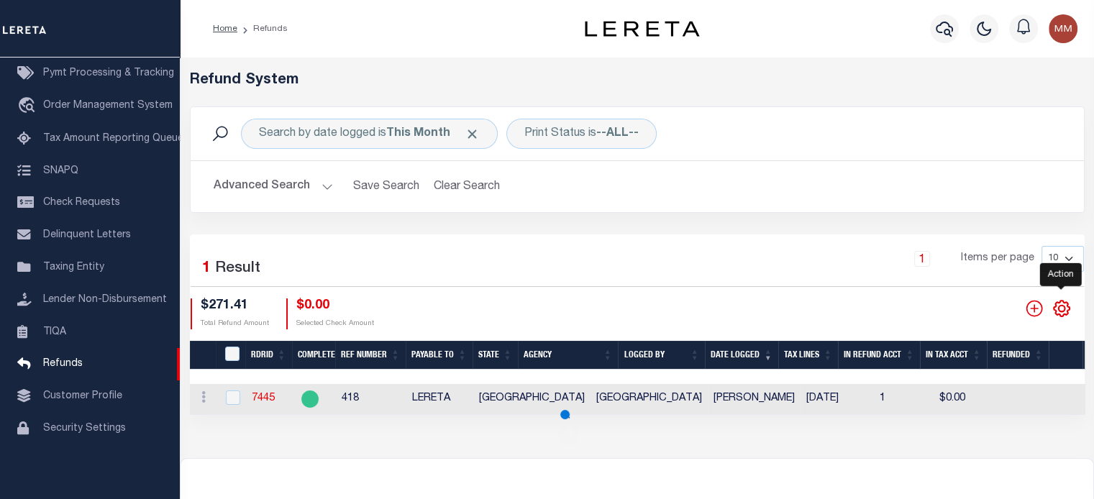
click at [1059, 307] on icon "" at bounding box center [1061, 308] width 6 height 6
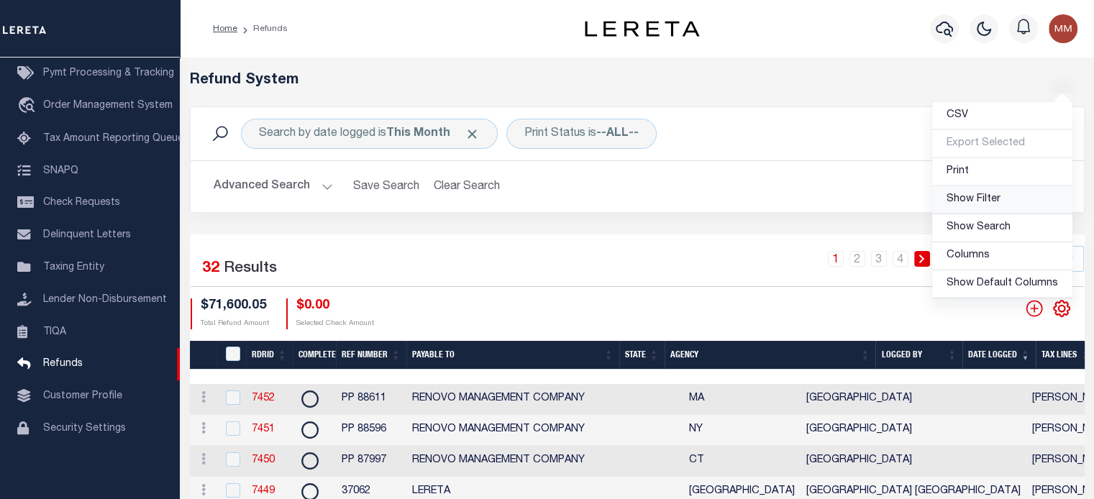
click at [1007, 204] on link "Show Filter" at bounding box center [1002, 200] width 140 height 28
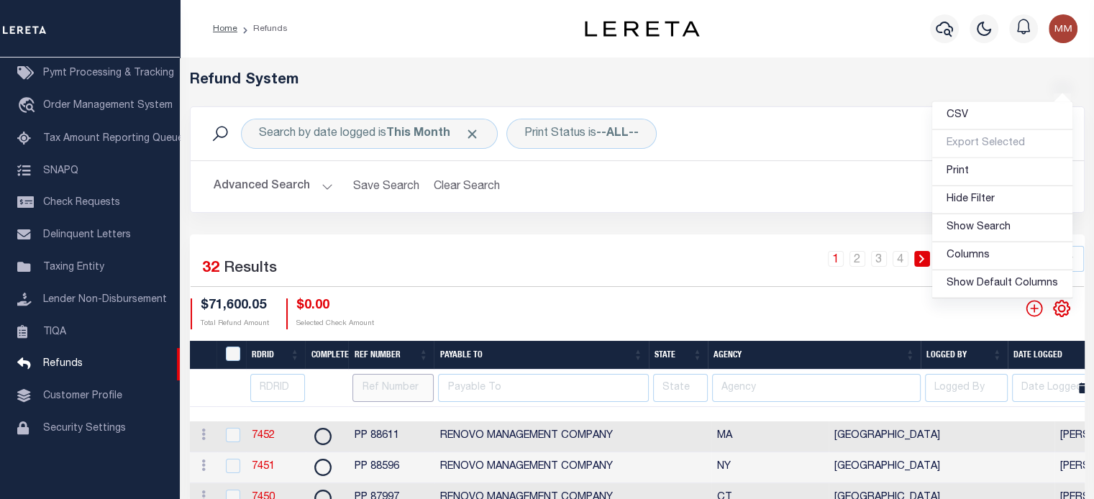
click at [376, 389] on input "text" at bounding box center [393, 388] width 81 height 28
type input "PP"
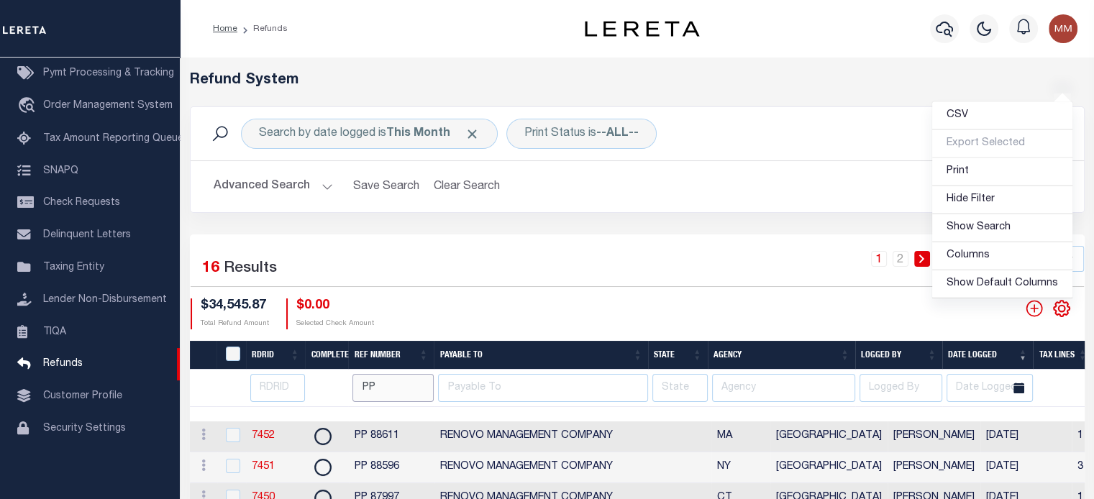
type input "P"
type input "3"
type input "99659"
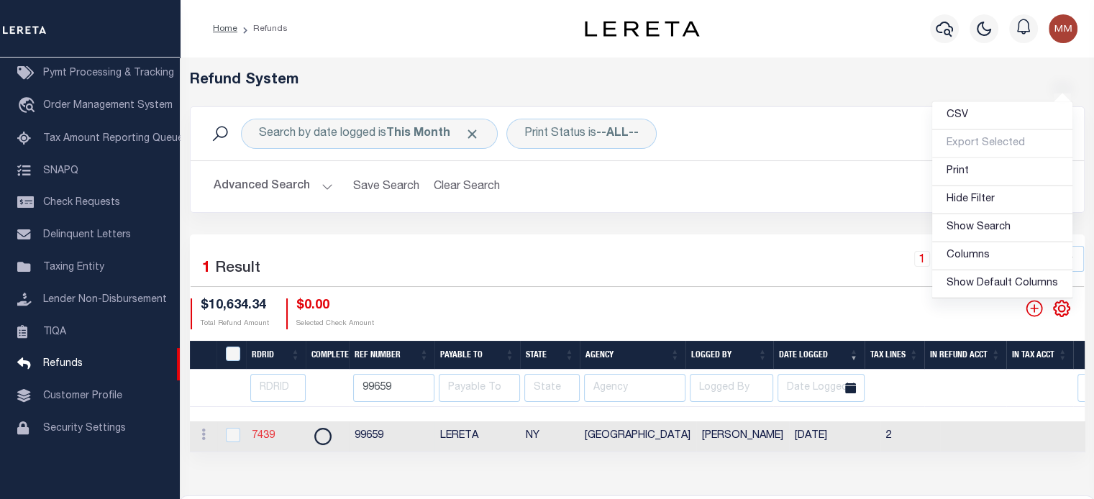
click at [264, 435] on link "7439" at bounding box center [263, 436] width 23 height 10
checkbox input "true"
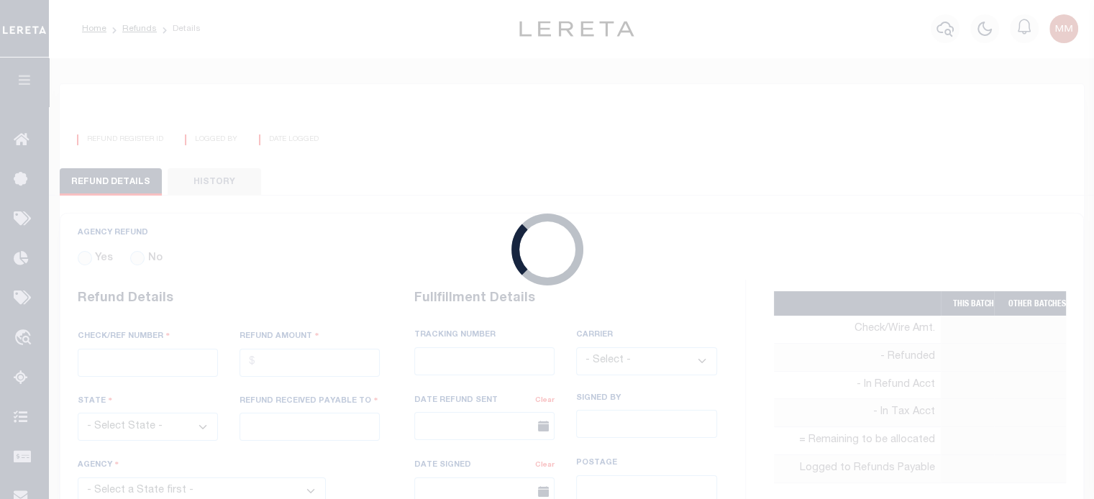
radio input "true"
type input "99659"
type input "$10,634.34"
select select "NY"
type input "LERETA"
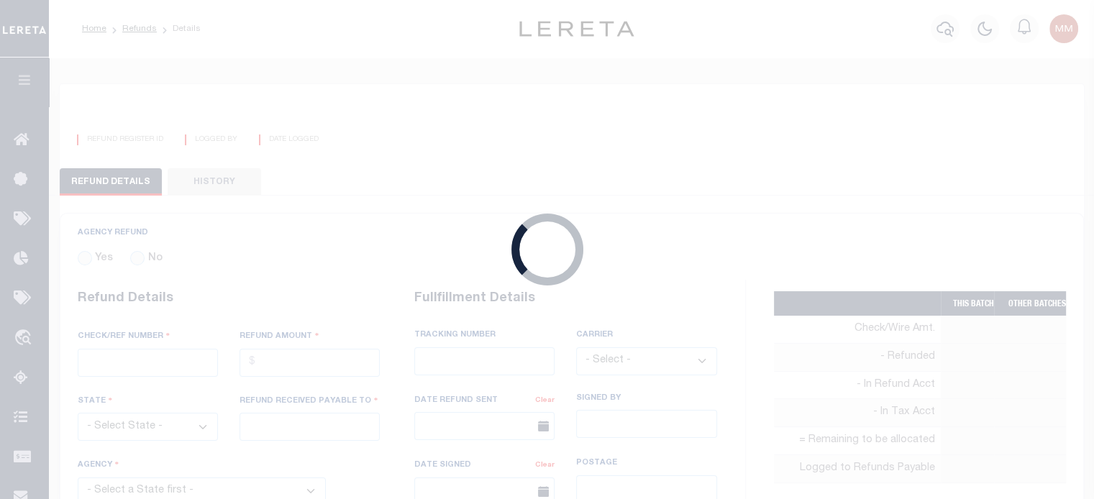
select select
select select "COL"
select select "OVP"
type input "WIRED FUNDS"
type input "08/15/2025"
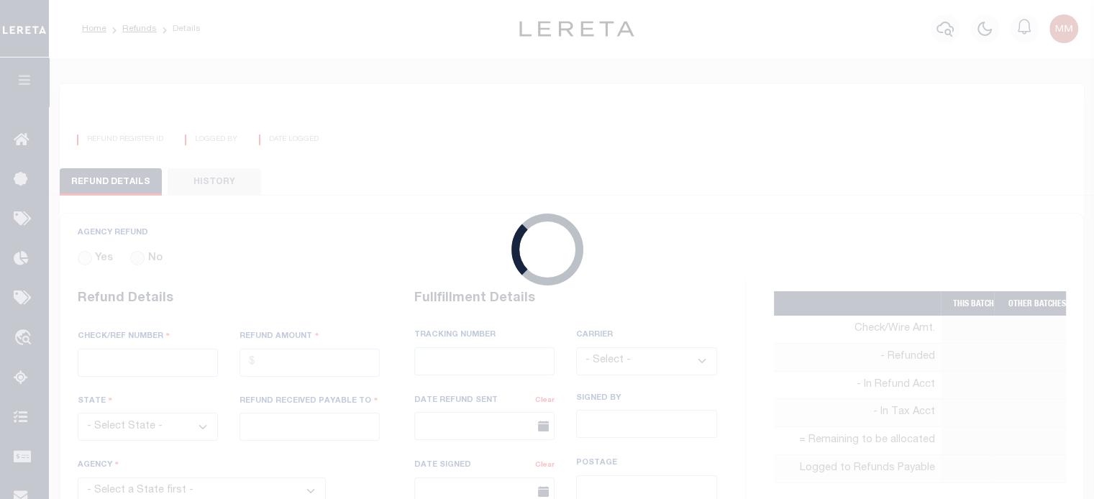
type textarea "THIS IS A BULK CK SPLIT BETWEEN POMONA $ AND ACCUMATCH $ 7274.19(RENOVO)"
type input "[PERSON_NAME]"
type input "08/13/2025"
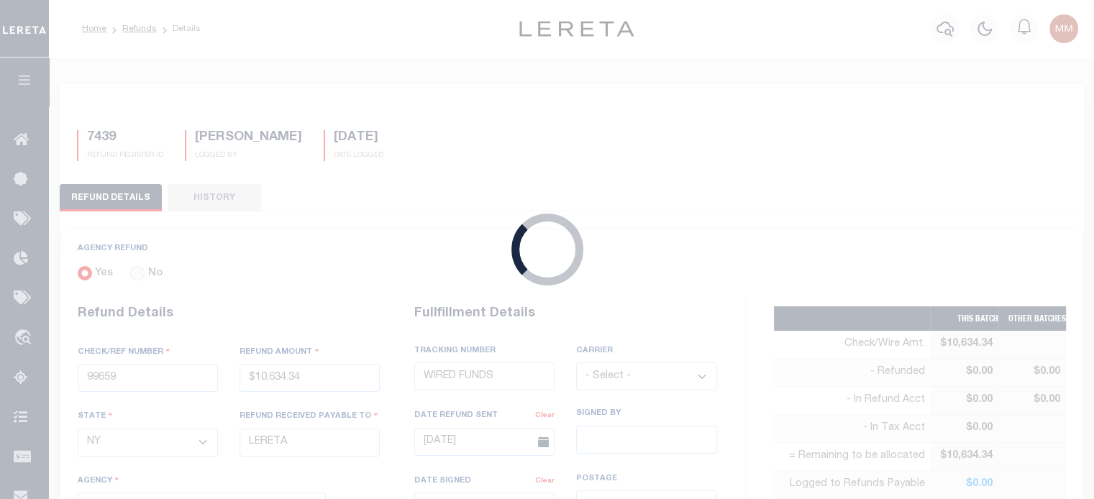
select select "3605904001"
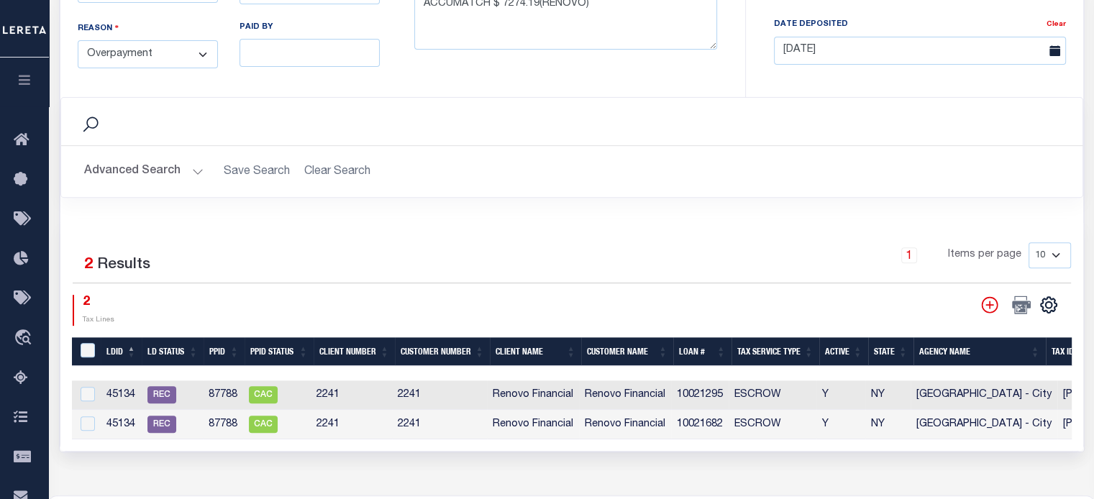
scroll to position [647, 0]
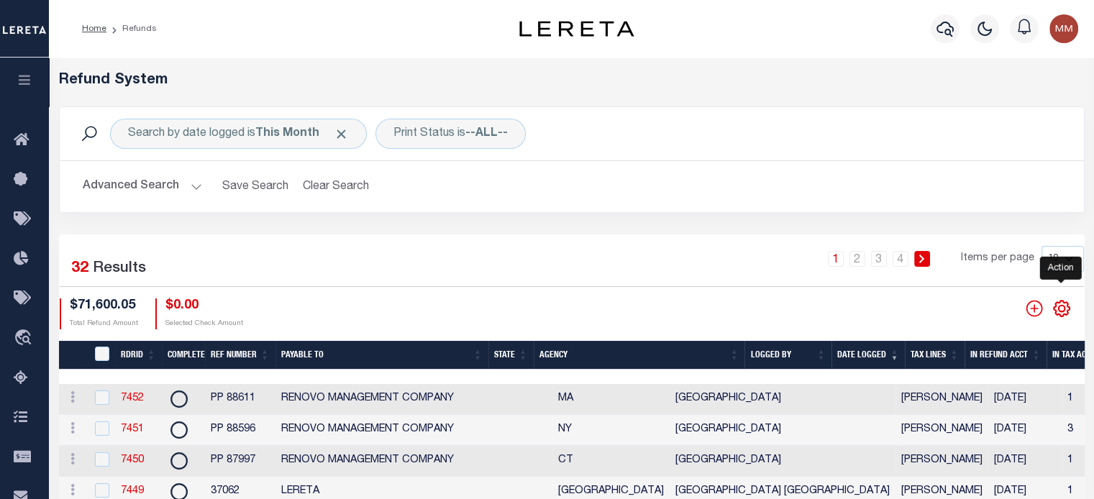
click at [1063, 309] on icon "" at bounding box center [1061, 308] width 19 height 19
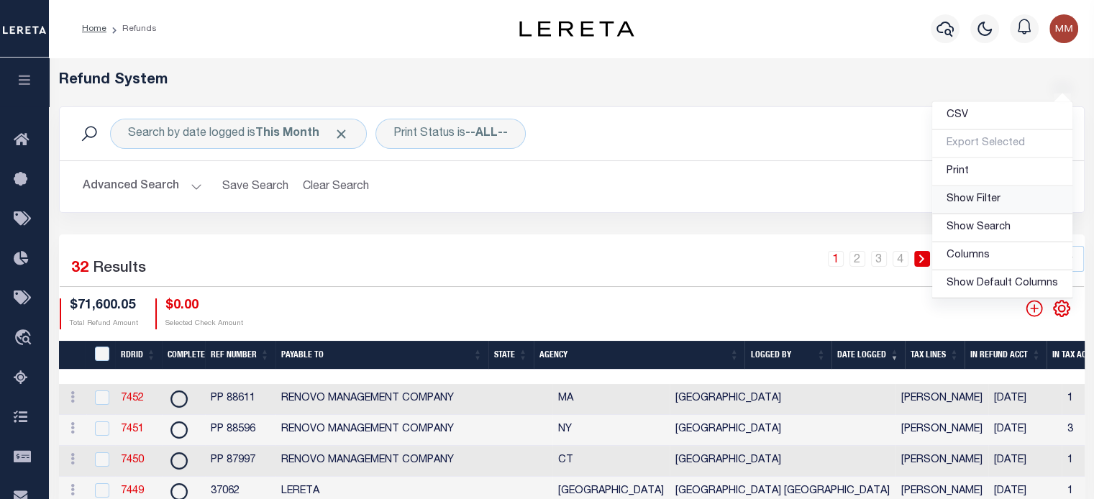
click at [975, 201] on span "Show Filter" at bounding box center [974, 199] width 54 height 10
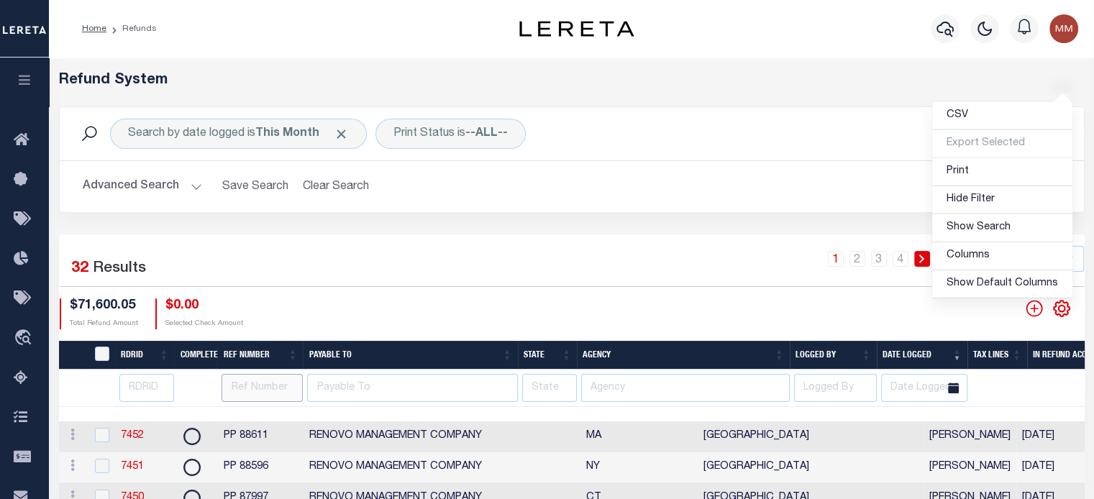
click at [265, 390] on input "text" at bounding box center [262, 388] width 81 height 28
type input "PP 99659"
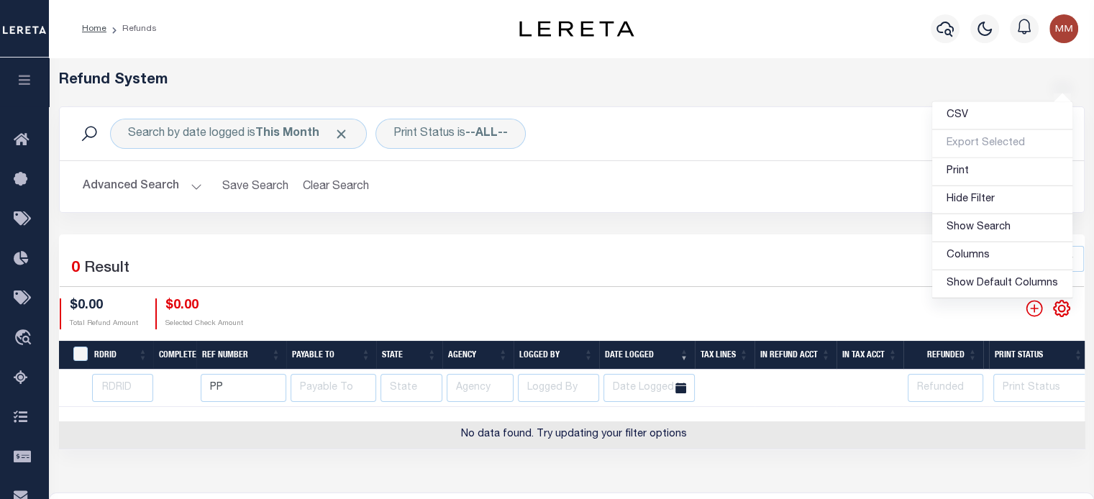
type input "P"
type input "99659"
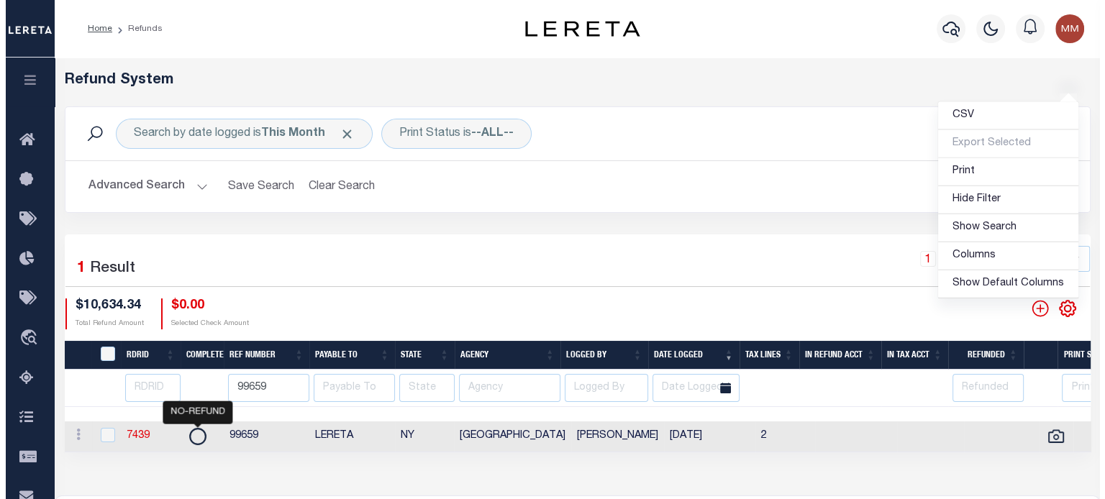
scroll to position [0, 64]
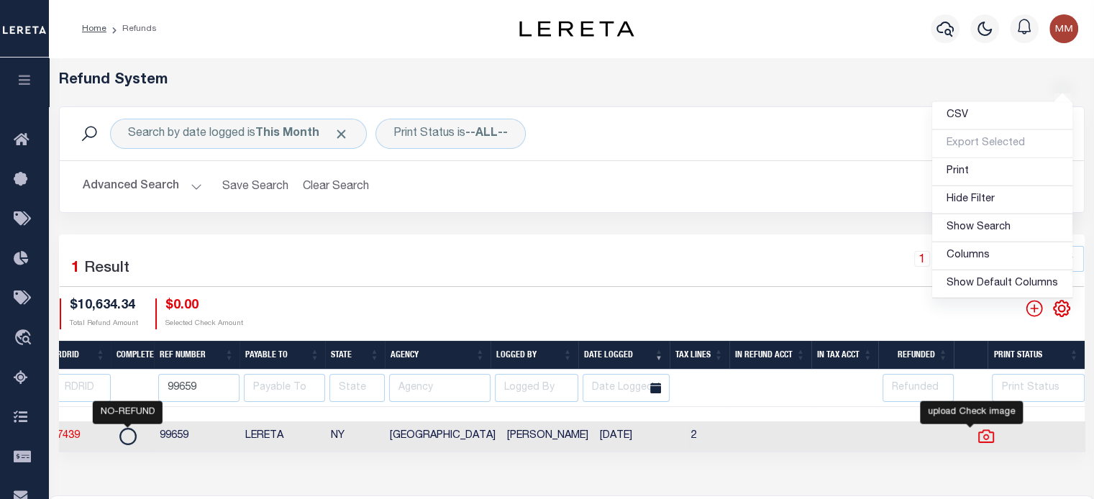
click at [977, 435] on icon at bounding box center [986, 436] width 19 height 19
checkbox input "true"
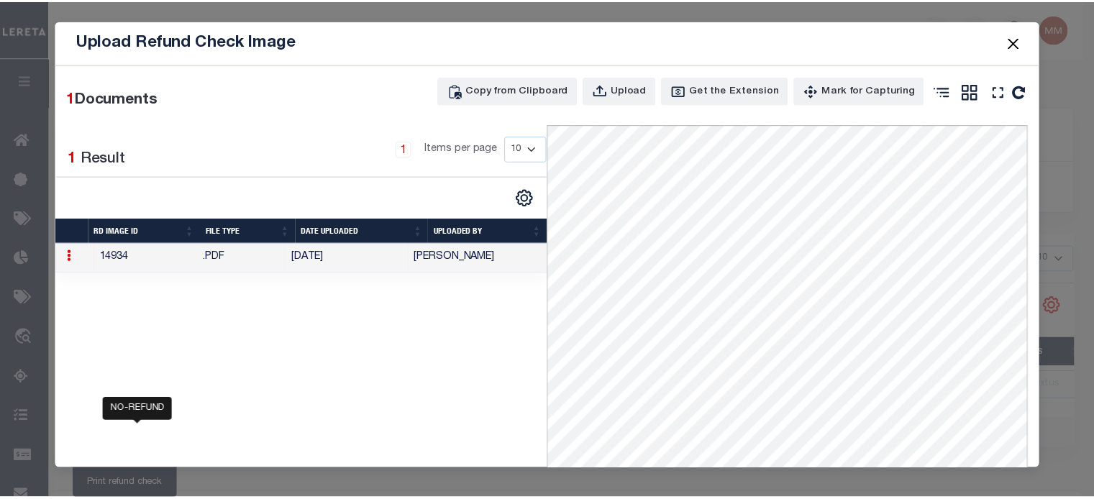
scroll to position [0, 53]
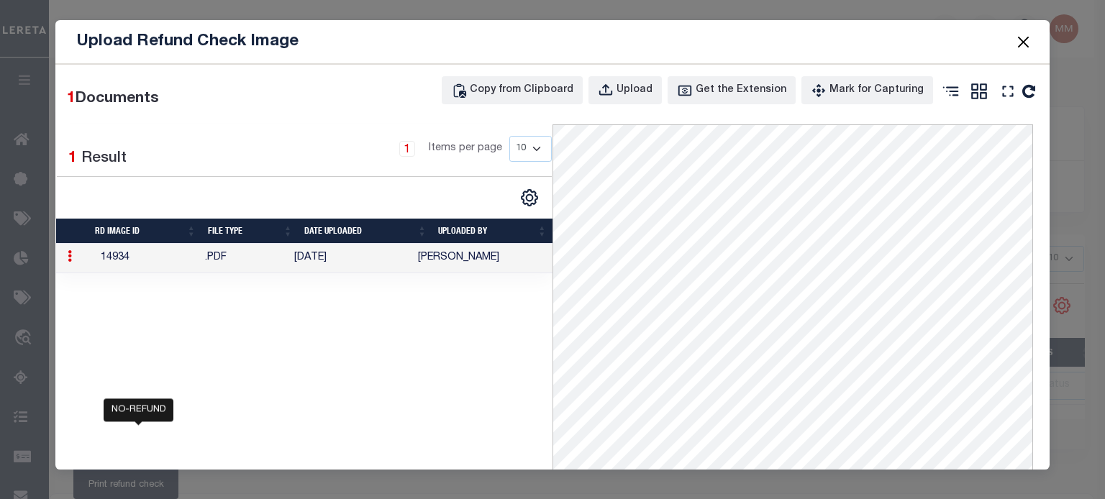
click at [1024, 41] on button "Close" at bounding box center [1023, 41] width 19 height 19
